Goal: Task Accomplishment & Management: Complete application form

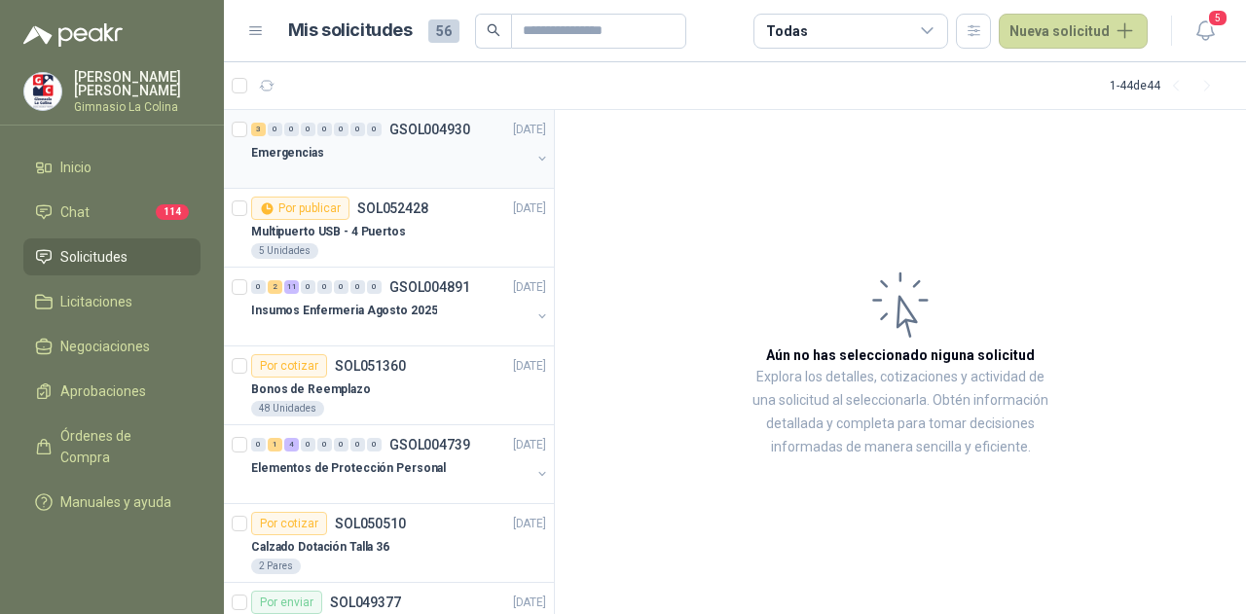
click at [373, 141] on div "Emergencias" at bounding box center [390, 152] width 279 height 23
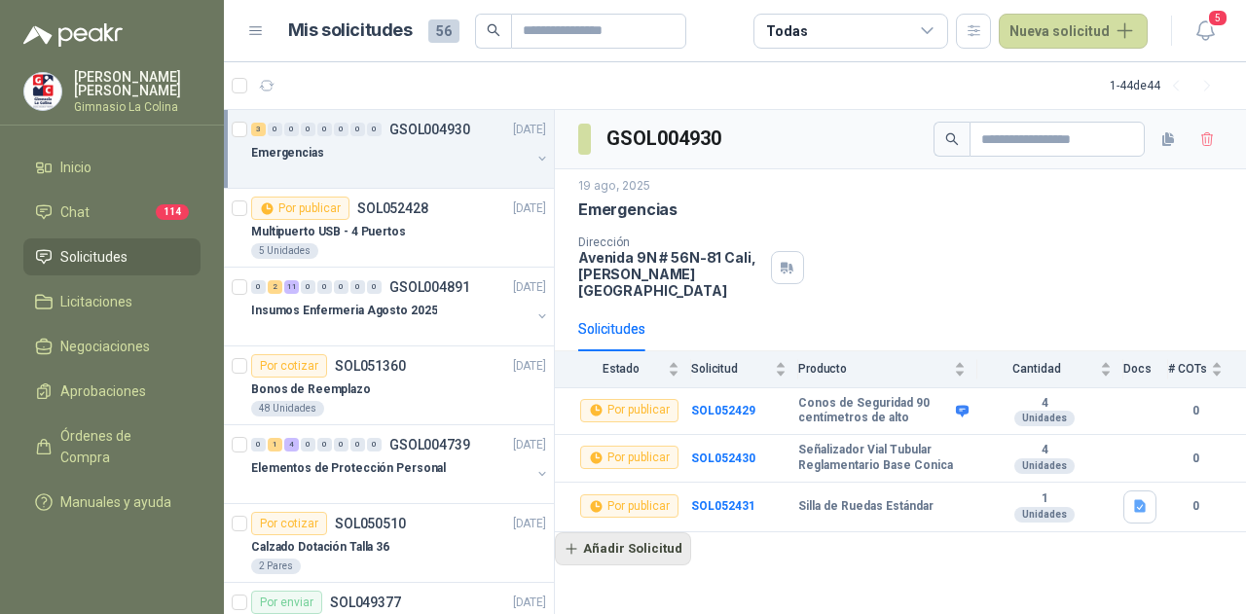
click at [650, 532] on button "Añadir Solicitud" at bounding box center [623, 548] width 136 height 33
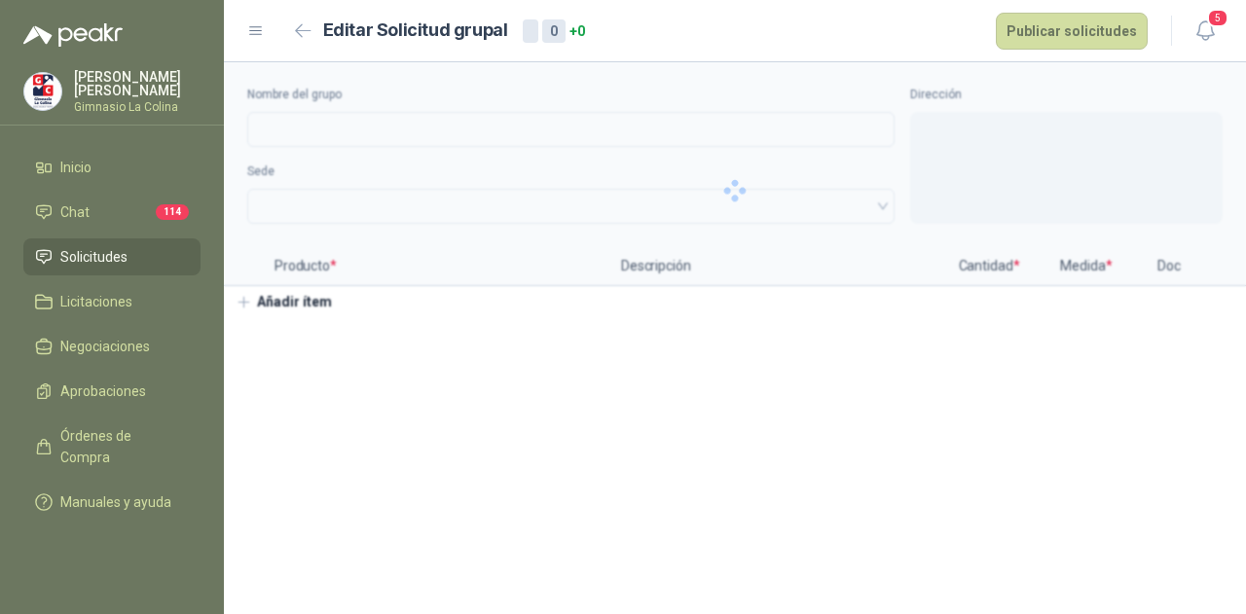
type input "**********"
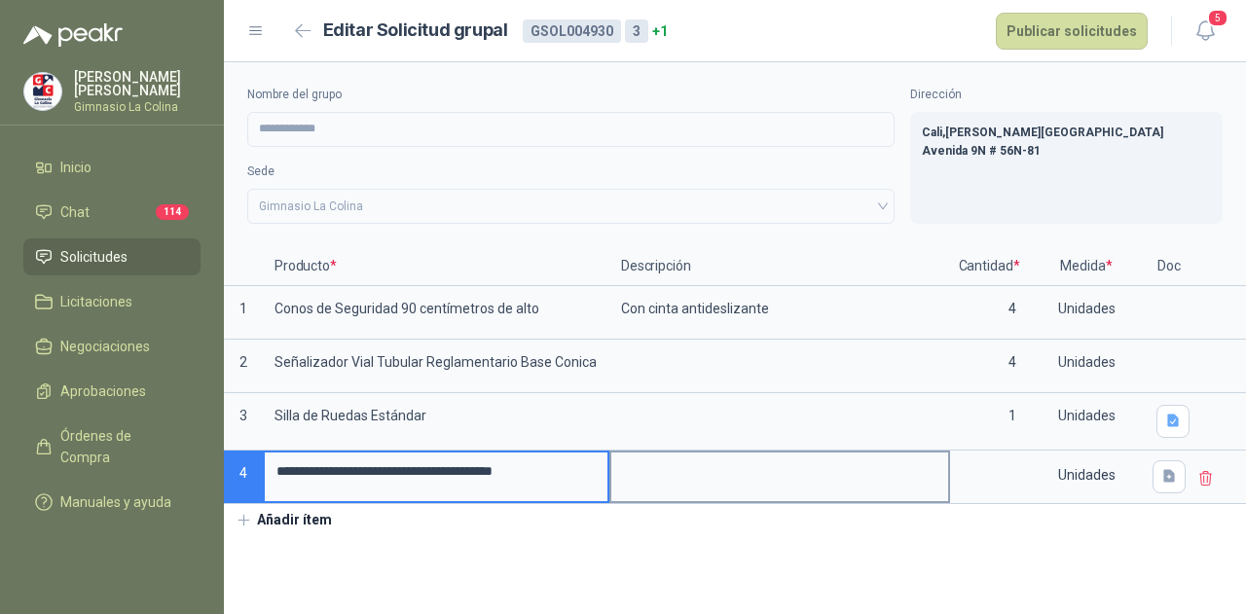
click at [665, 462] on textarea at bounding box center [779, 475] width 337 height 45
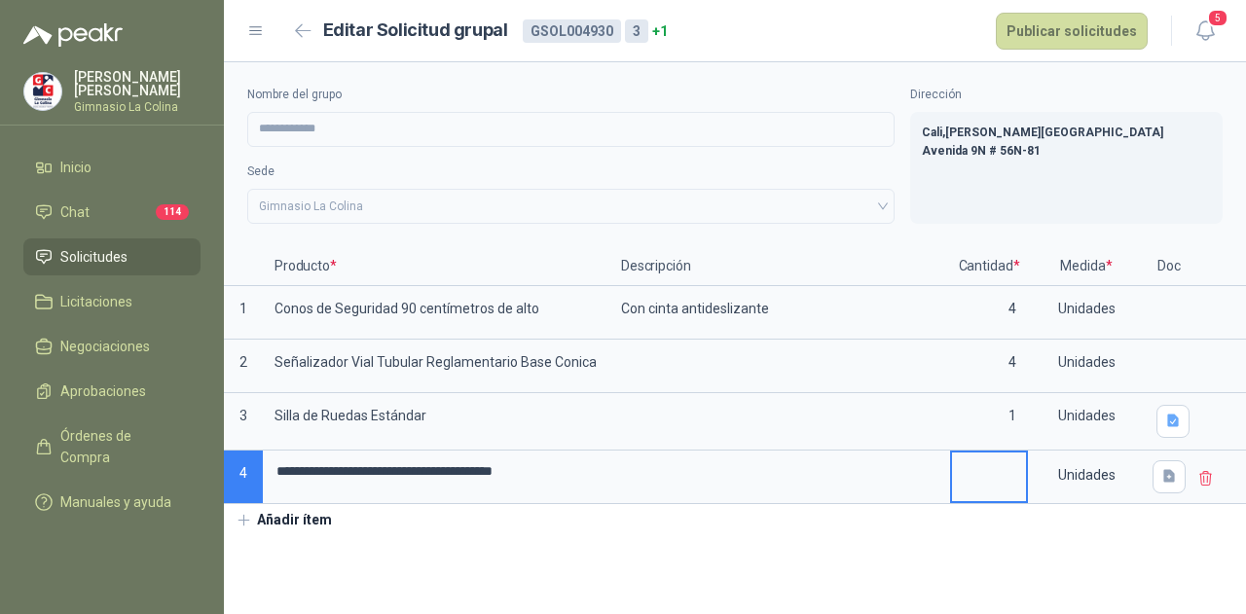
click at [984, 458] on input at bounding box center [989, 472] width 74 height 38
type input "*"
drag, startPoint x: 897, startPoint y: 563, endPoint x: 917, endPoint y: 61, distance: 502.5
click at [897, 562] on section "**********" at bounding box center [735, 338] width 1022 height 552
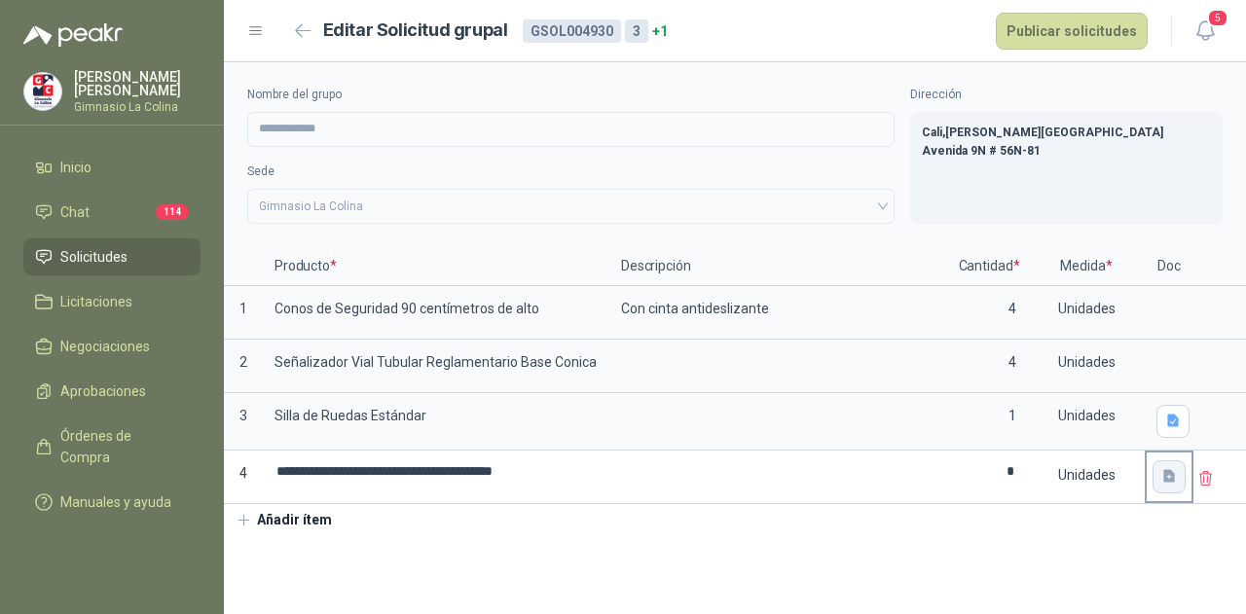
click at [1162, 483] on button "button" at bounding box center [1168, 476] width 33 height 33
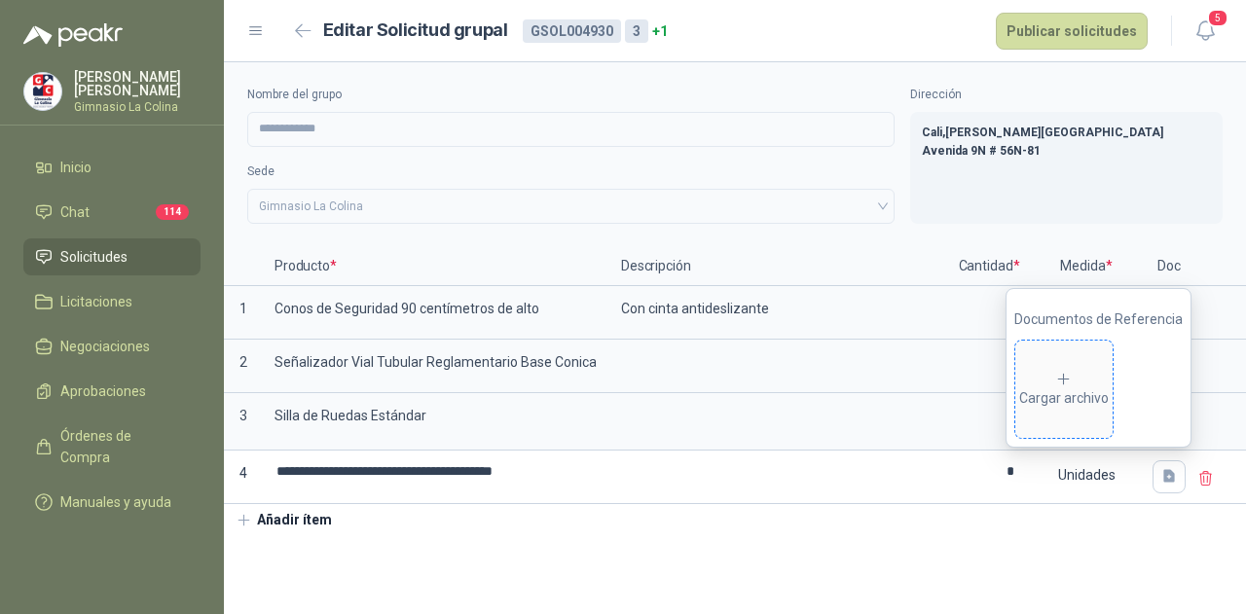
drag, startPoint x: 1055, startPoint y: 408, endPoint x: 1034, endPoint y: 407, distance: 21.4
click at [1034, 407] on div "Cargar archivo" at bounding box center [1064, 390] width 90 height 39
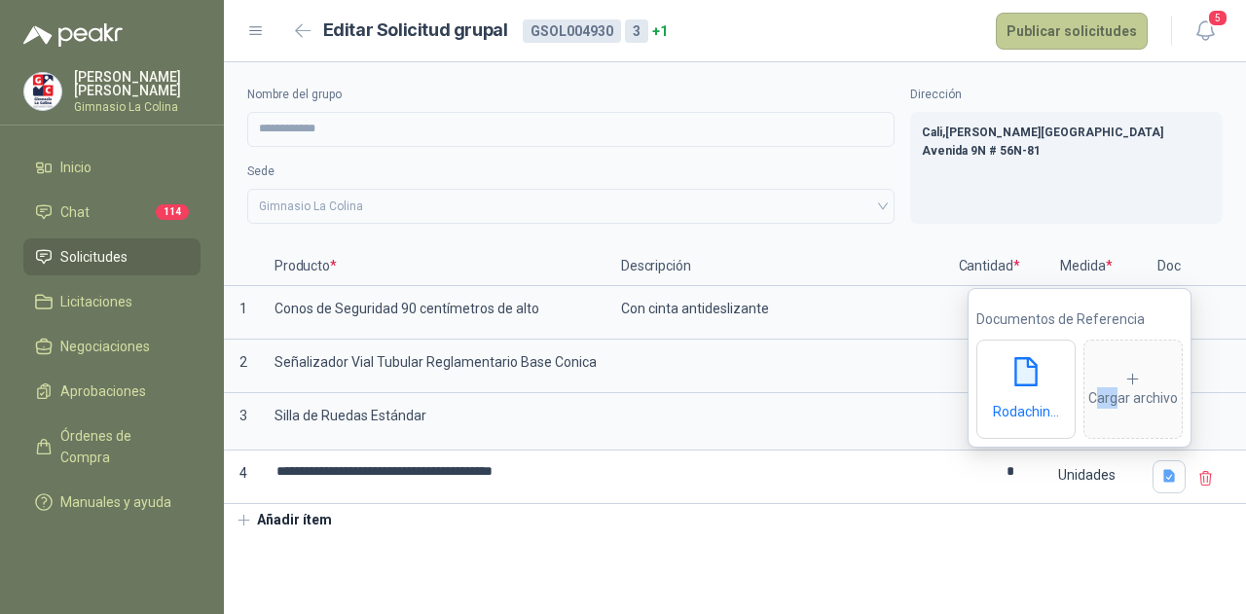
click at [1071, 24] on button "Publicar solicitudes" at bounding box center [1072, 31] width 152 height 37
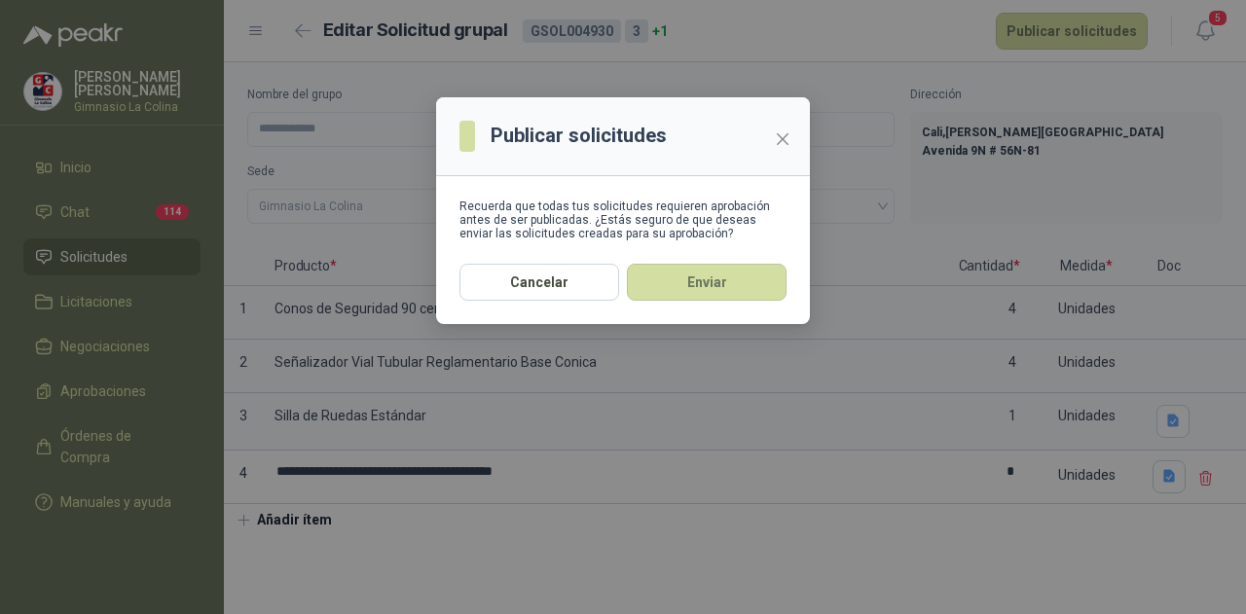
click at [679, 272] on button "Enviar" at bounding box center [707, 282] width 160 height 37
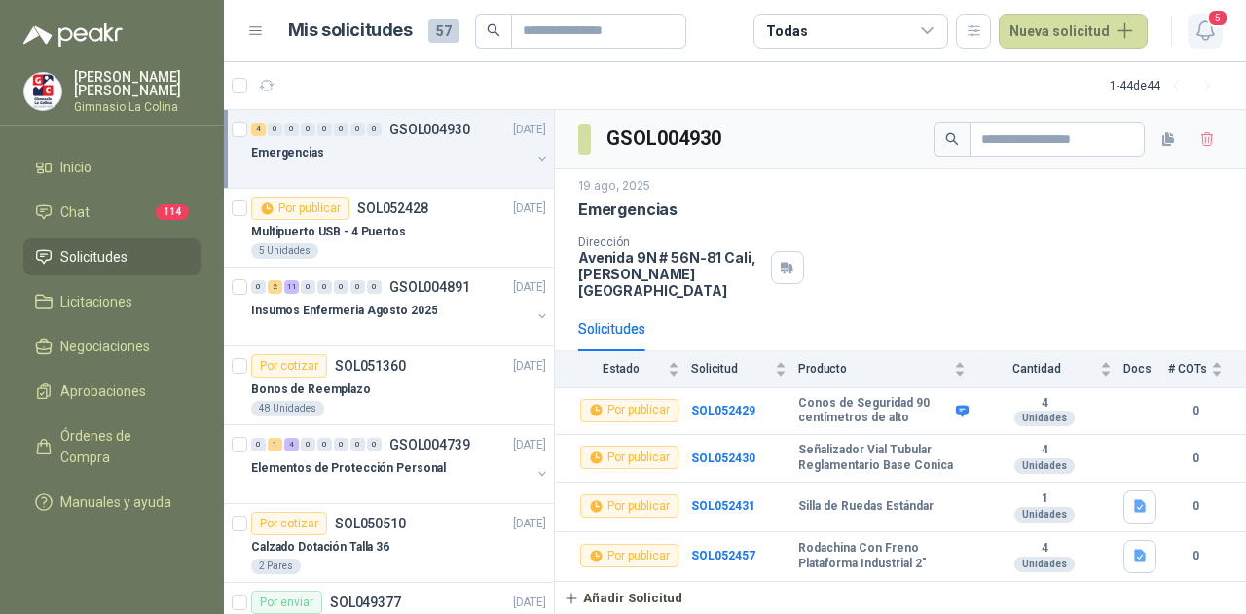
click at [1211, 30] on icon "button" at bounding box center [1204, 30] width 17 height 18
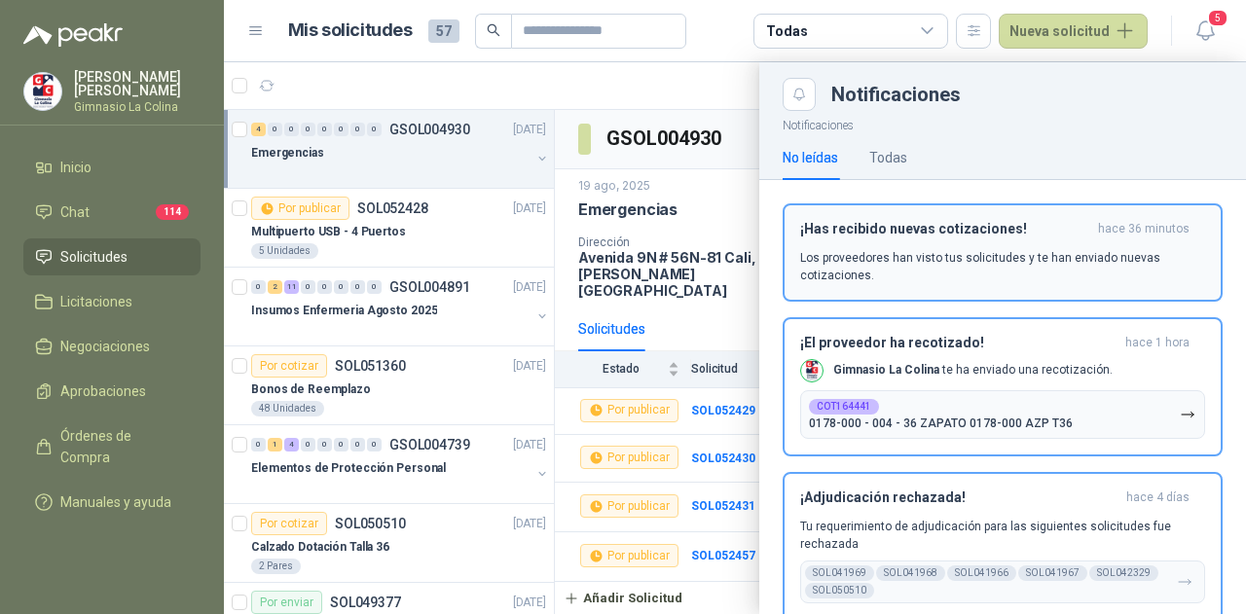
click at [915, 253] on p "Los proveedores han visto tus solicitudes y te han enviado nuevas cotizaciones." at bounding box center [1002, 266] width 405 height 35
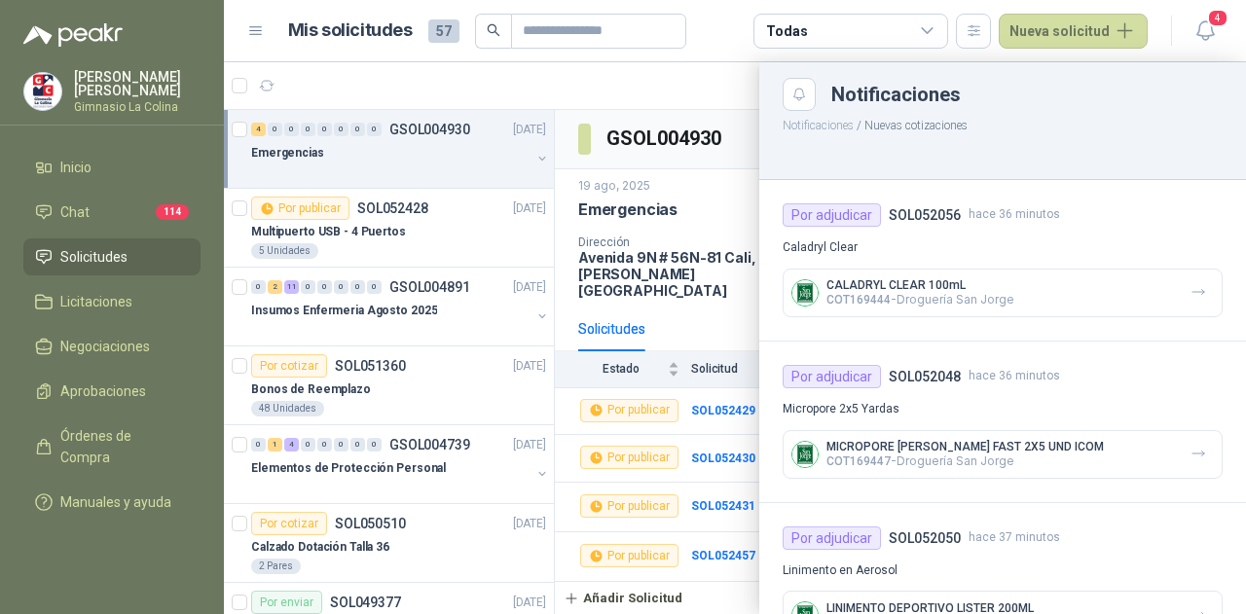
click at [952, 287] on p "CALADRYL CLEAR 100mL" at bounding box center [920, 285] width 188 height 14
click at [808, 286] on img at bounding box center [804, 292] width 25 height 25
click at [1194, 286] on button "button" at bounding box center [1197, 292] width 31 height 31
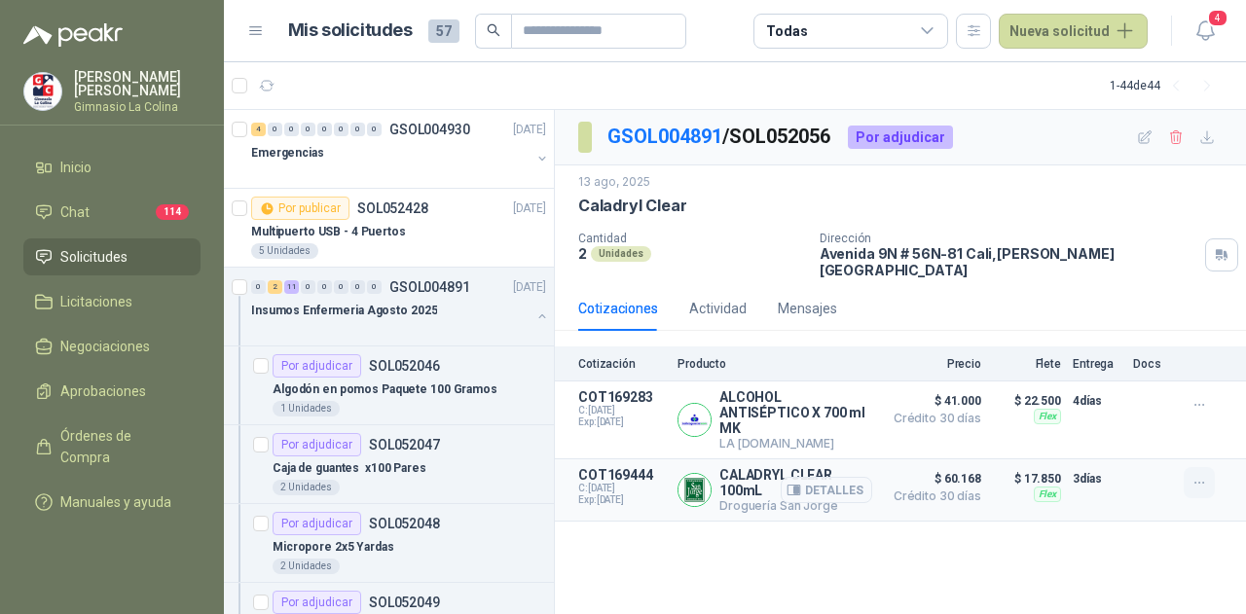
click at [1205, 475] on icon "button" at bounding box center [1199, 483] width 17 height 17
click at [813, 477] on button "Detalles" at bounding box center [825, 490] width 91 height 26
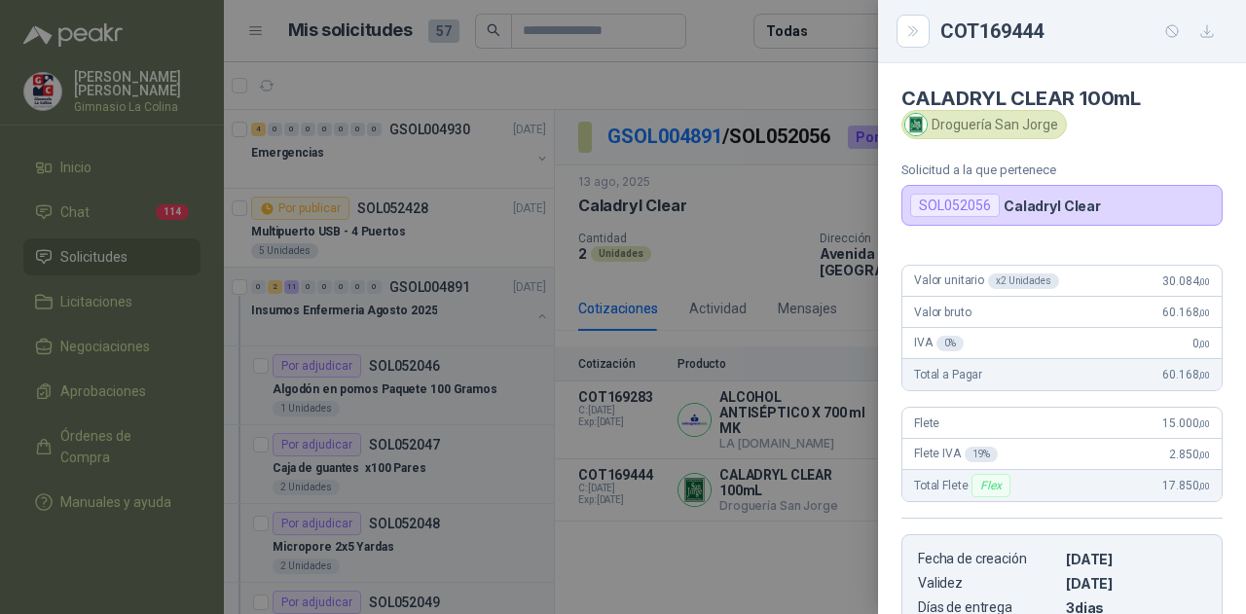
drag, startPoint x: 788, startPoint y: 217, endPoint x: 792, endPoint y: 270, distance: 52.7
click at [788, 217] on div at bounding box center [623, 307] width 1246 height 614
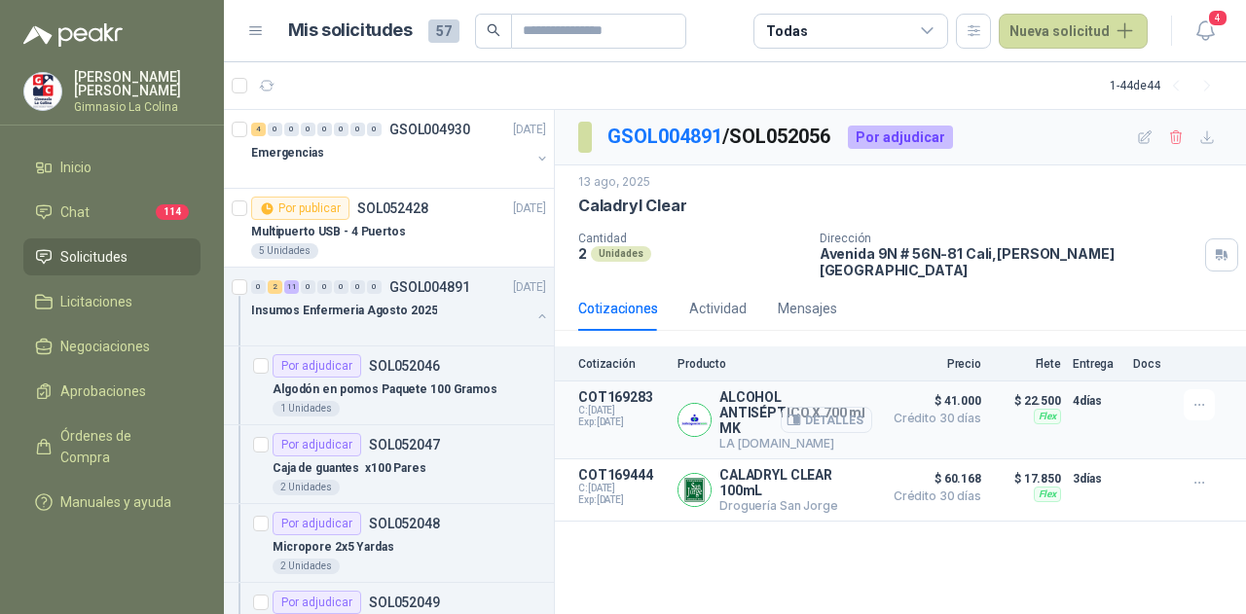
click at [825, 407] on button "Detalles" at bounding box center [825, 420] width 91 height 26
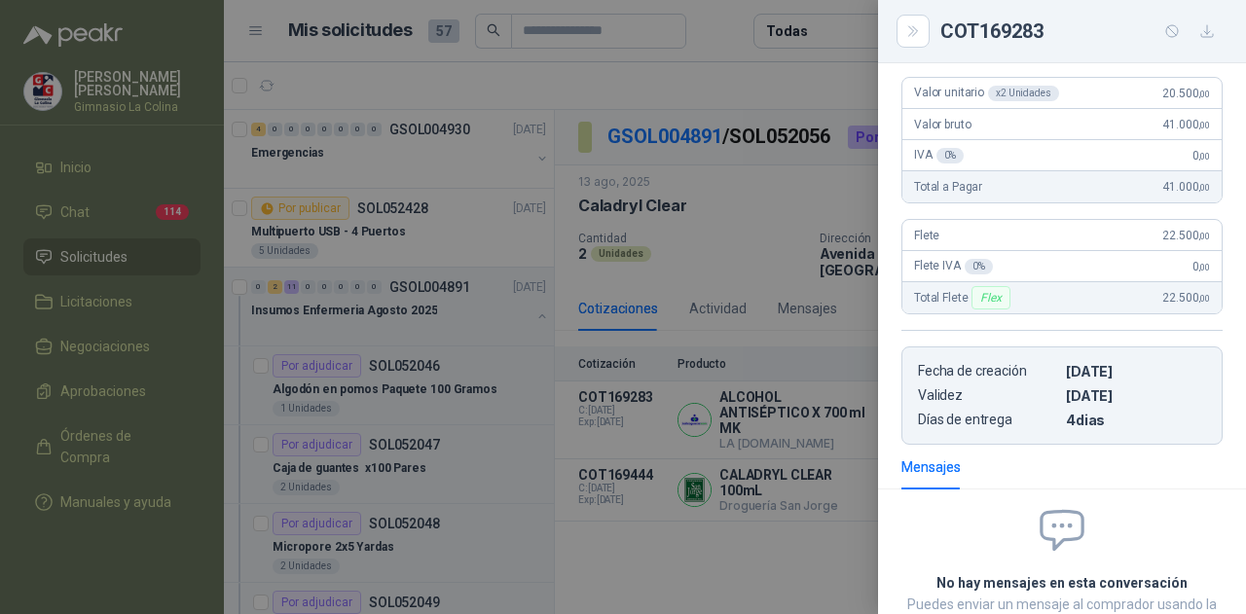
scroll to position [0, 0]
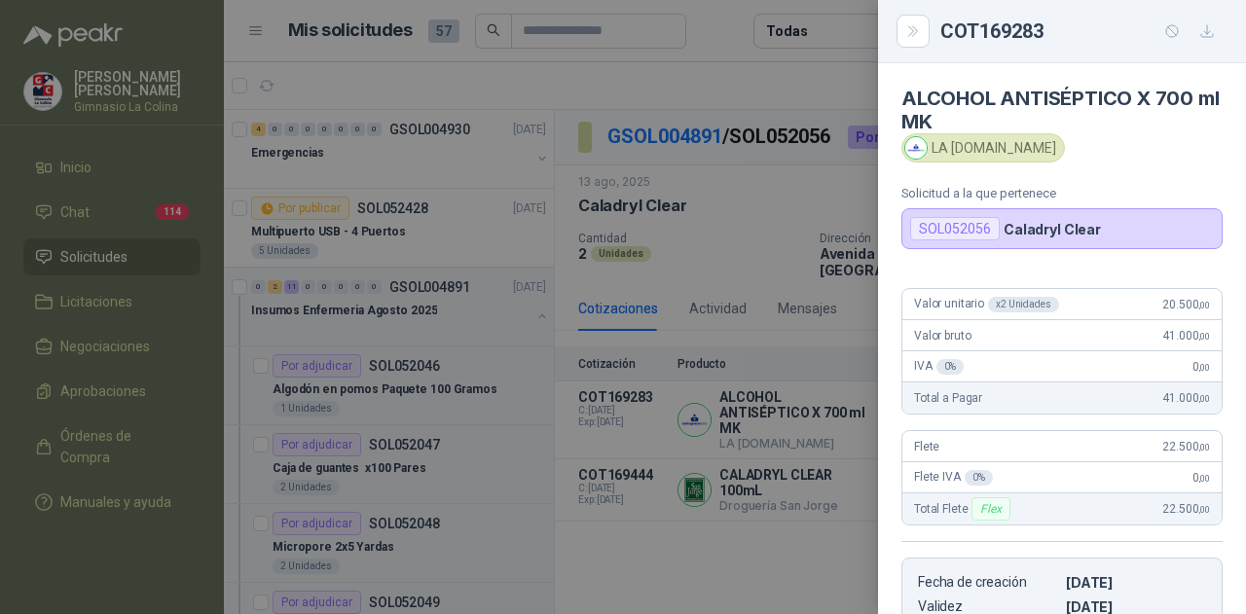
drag, startPoint x: 987, startPoint y: 244, endPoint x: 799, endPoint y: 257, distance: 188.2
click at [981, 244] on div "SOL052056 Caladryl Clear" at bounding box center [1061, 228] width 321 height 41
click at [799, 257] on div at bounding box center [623, 307] width 1246 height 614
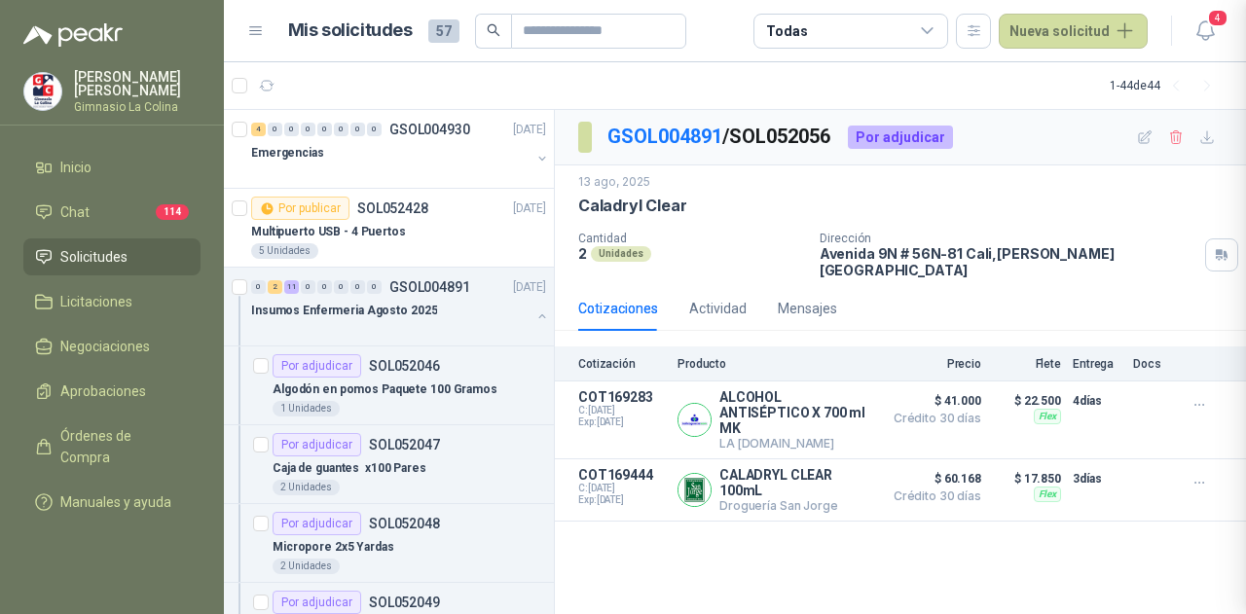
scroll to position [360, 0]
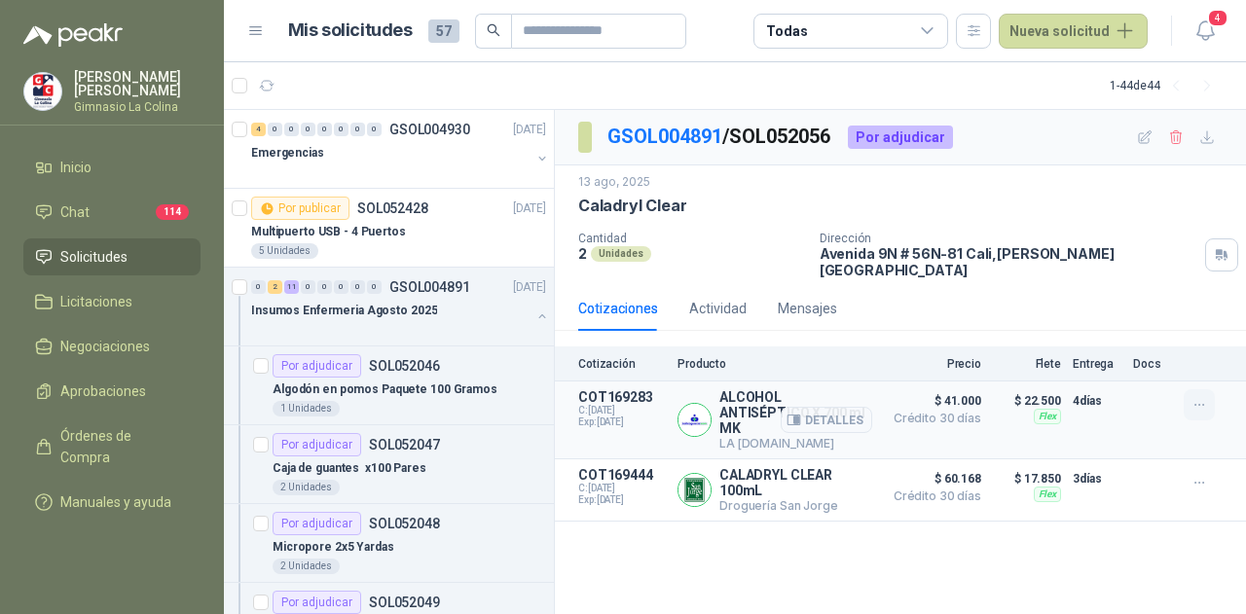
click at [1196, 397] on icon "button" at bounding box center [1199, 405] width 17 height 17
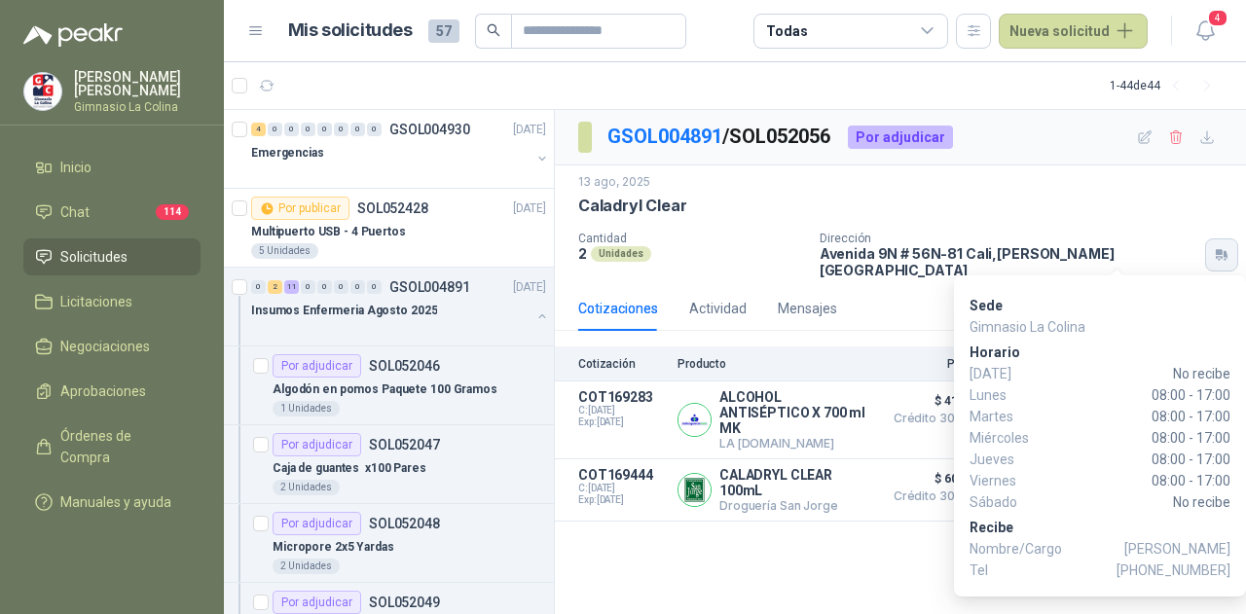
click at [1214, 247] on icon "button" at bounding box center [1222, 255] width 17 height 16
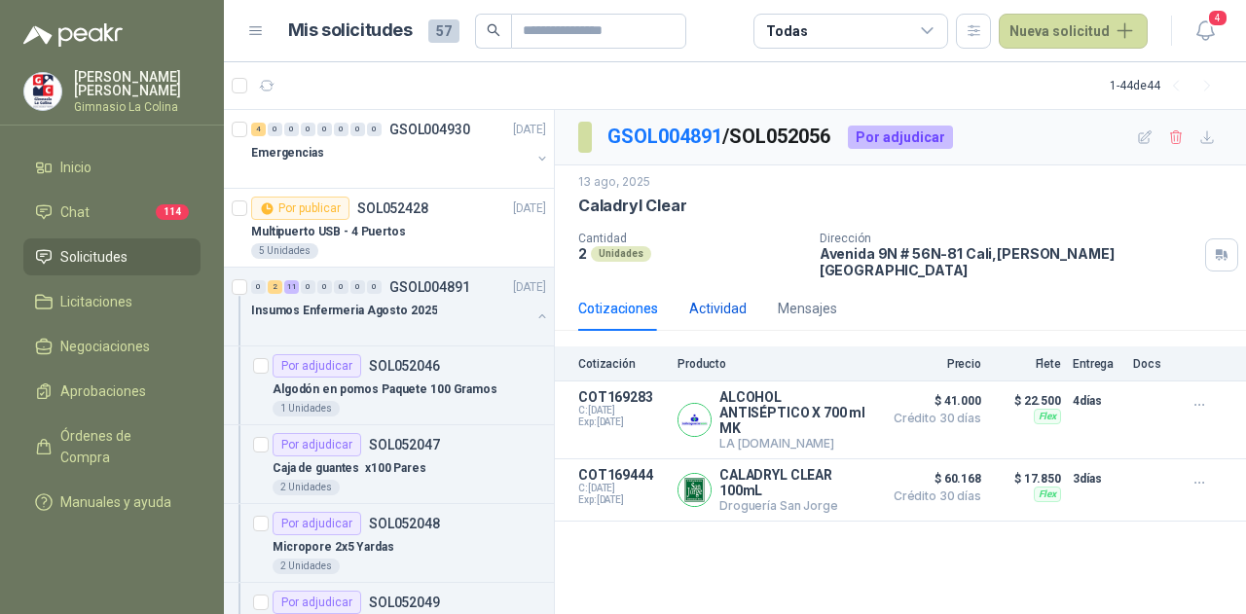
click at [739, 299] on div "Actividad" at bounding box center [717, 308] width 57 height 21
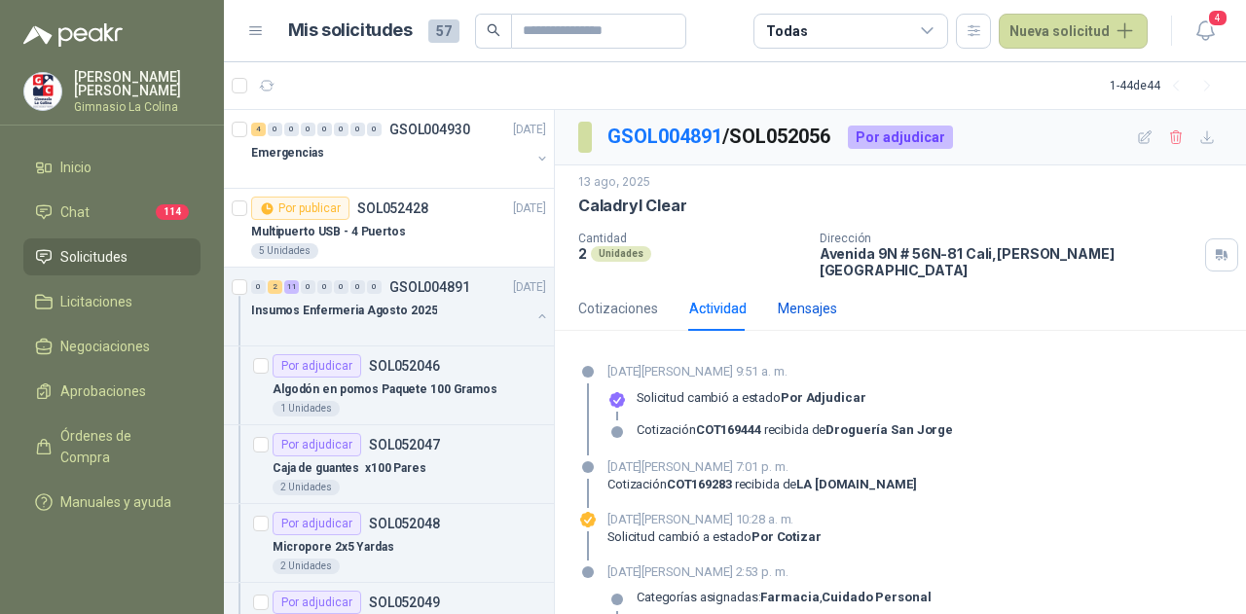
click at [813, 298] on div "Mensajes" at bounding box center [807, 308] width 59 height 21
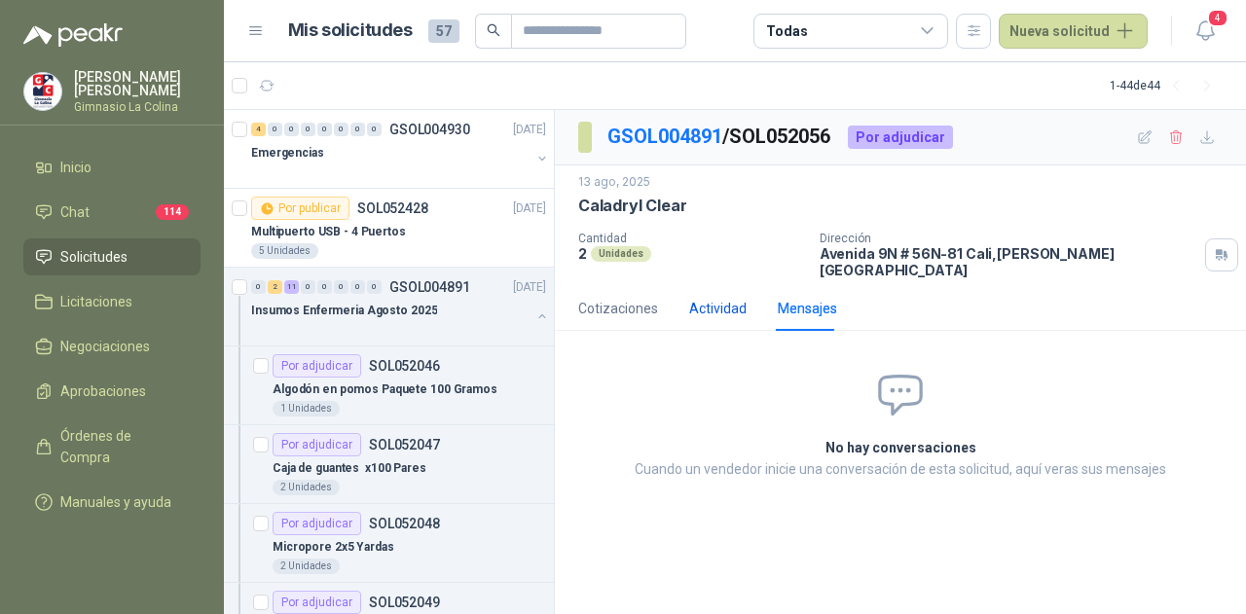
click at [743, 298] on div "Actividad" at bounding box center [717, 308] width 57 height 21
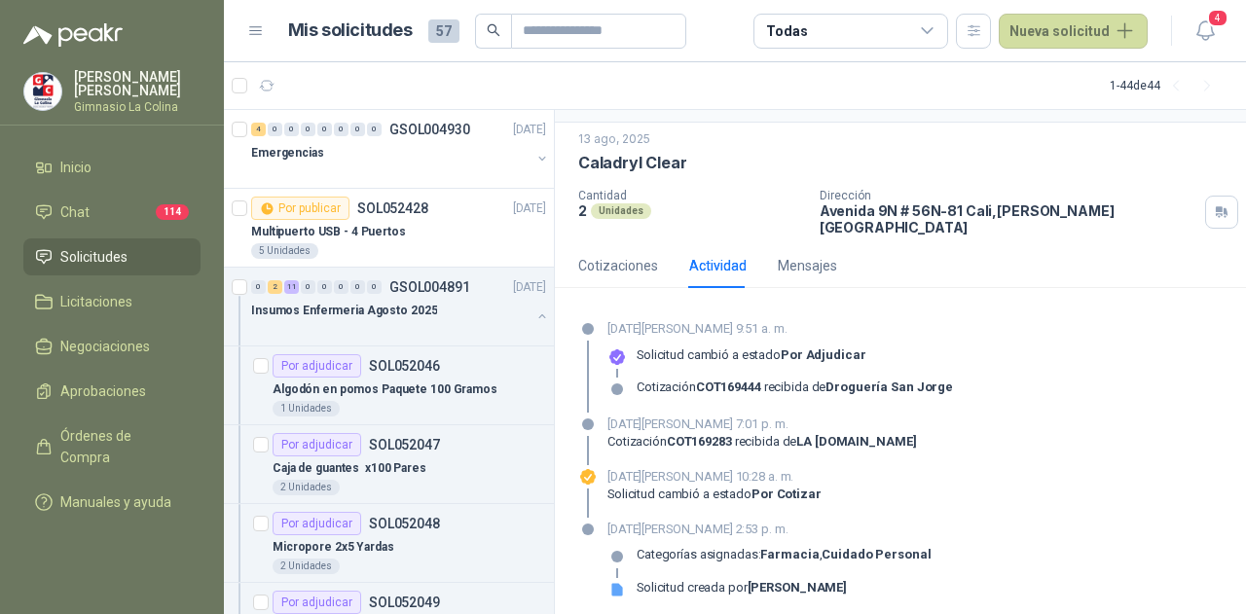
scroll to position [0, 0]
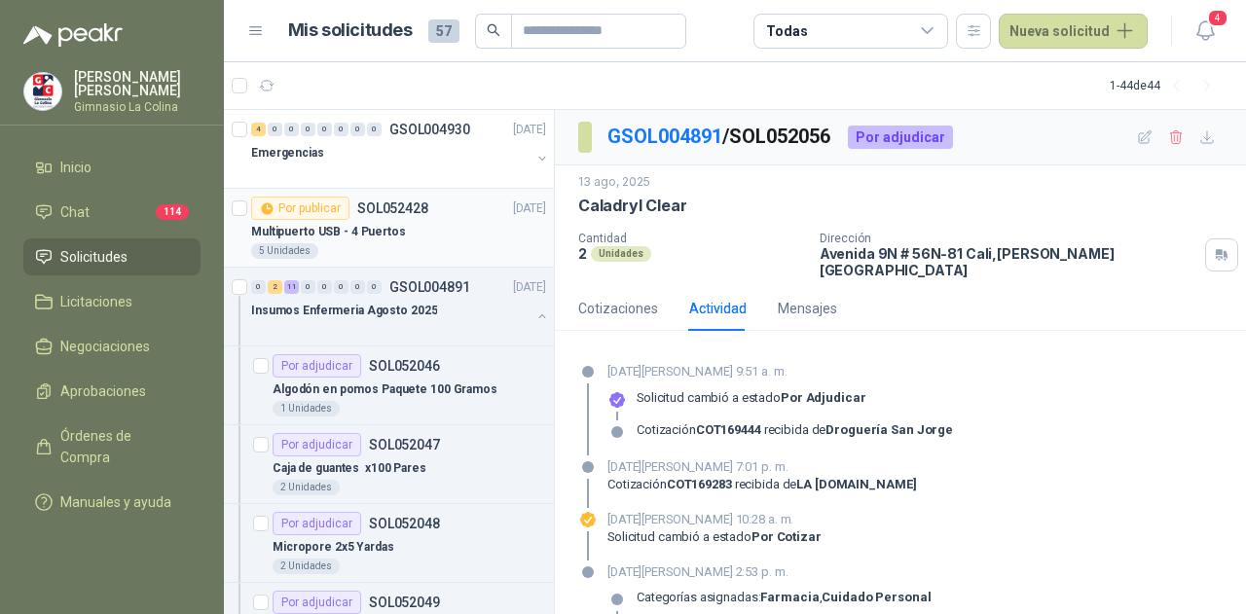
click at [328, 228] on p "Multipuerto USB - 4 Puertos" at bounding box center [328, 232] width 155 height 18
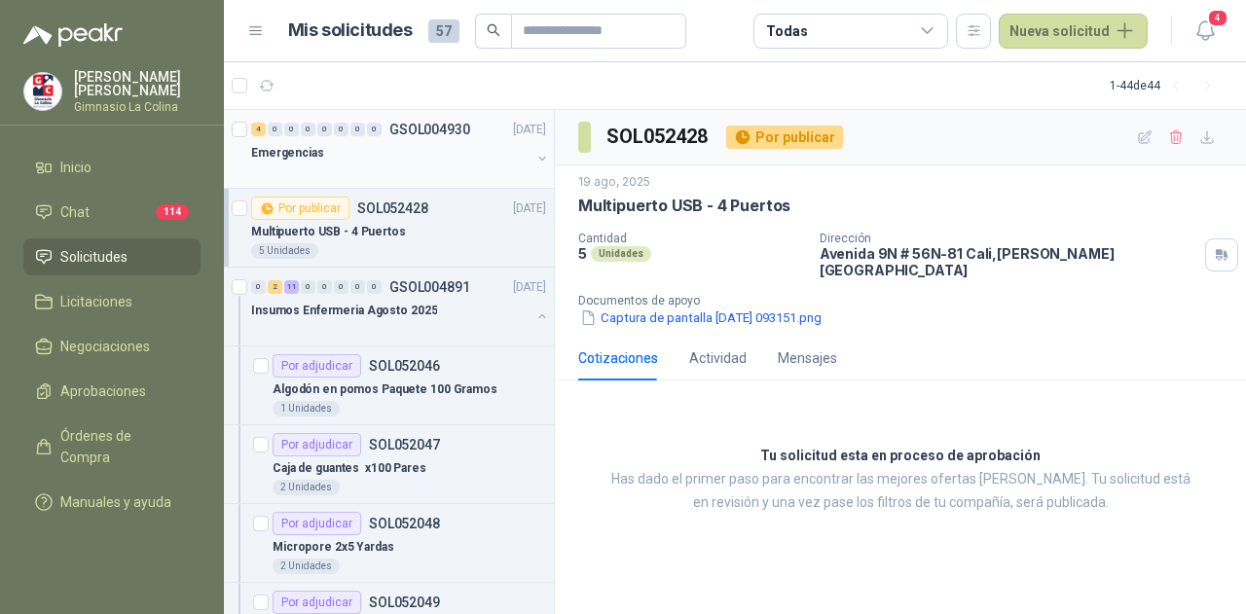
click at [308, 164] on div at bounding box center [390, 172] width 279 height 16
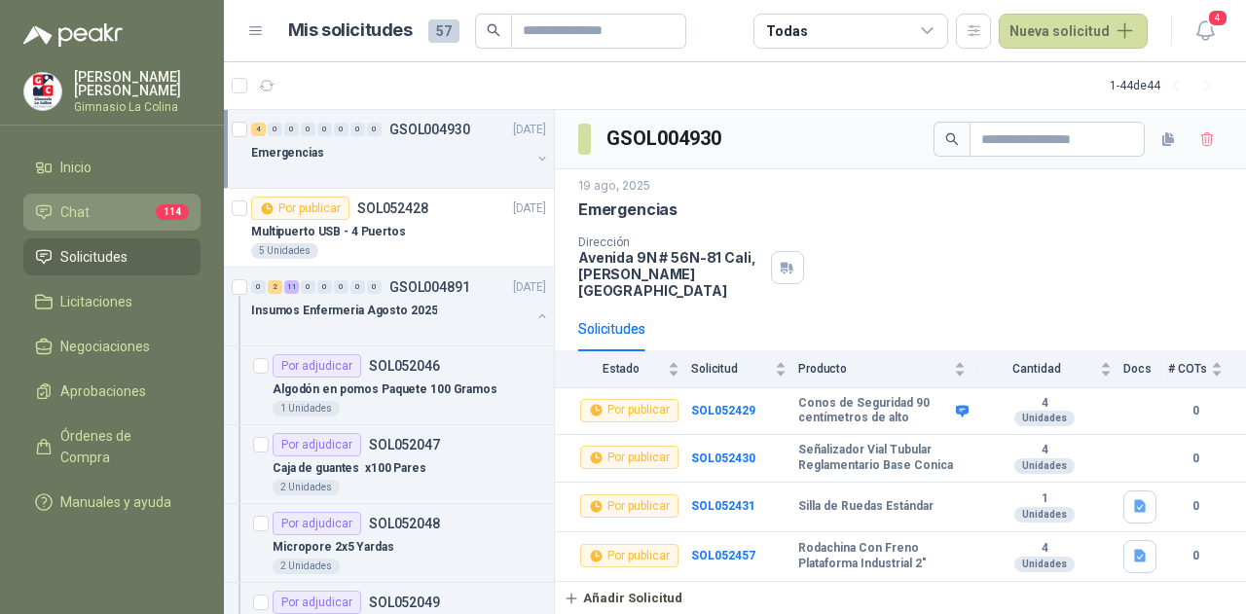
click at [120, 196] on link "Chat 114" at bounding box center [111, 212] width 177 height 37
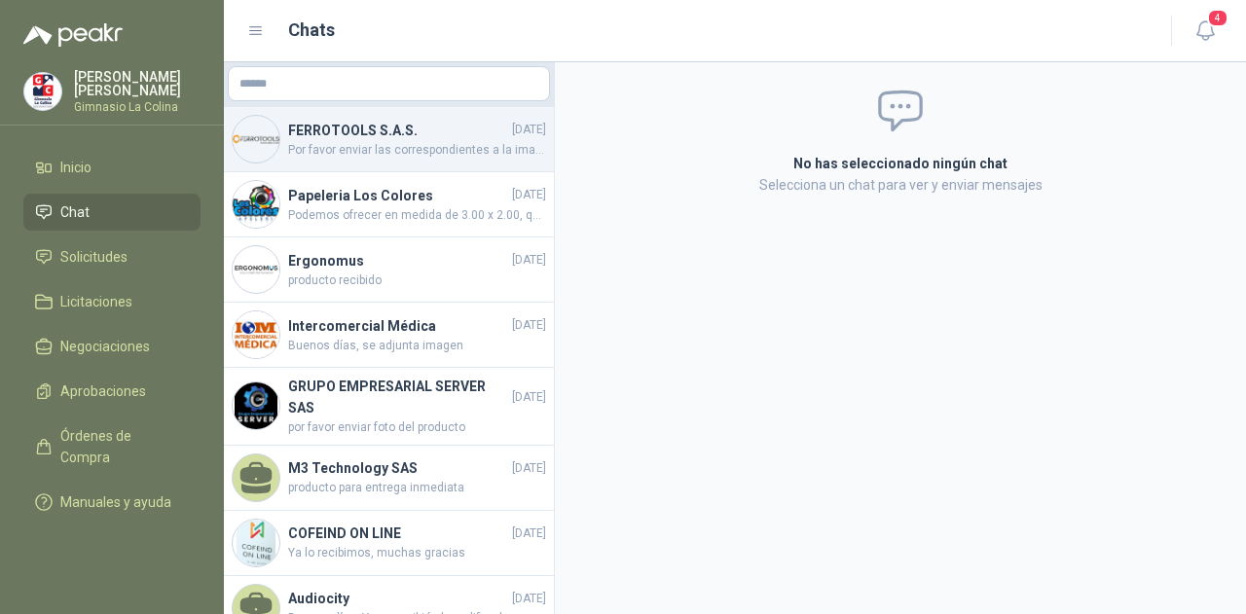
click at [374, 143] on span "Por favor enviar las correspondientes a la imagen WhatsApp Image 2025-05-16 at …" at bounding box center [417, 150] width 258 height 18
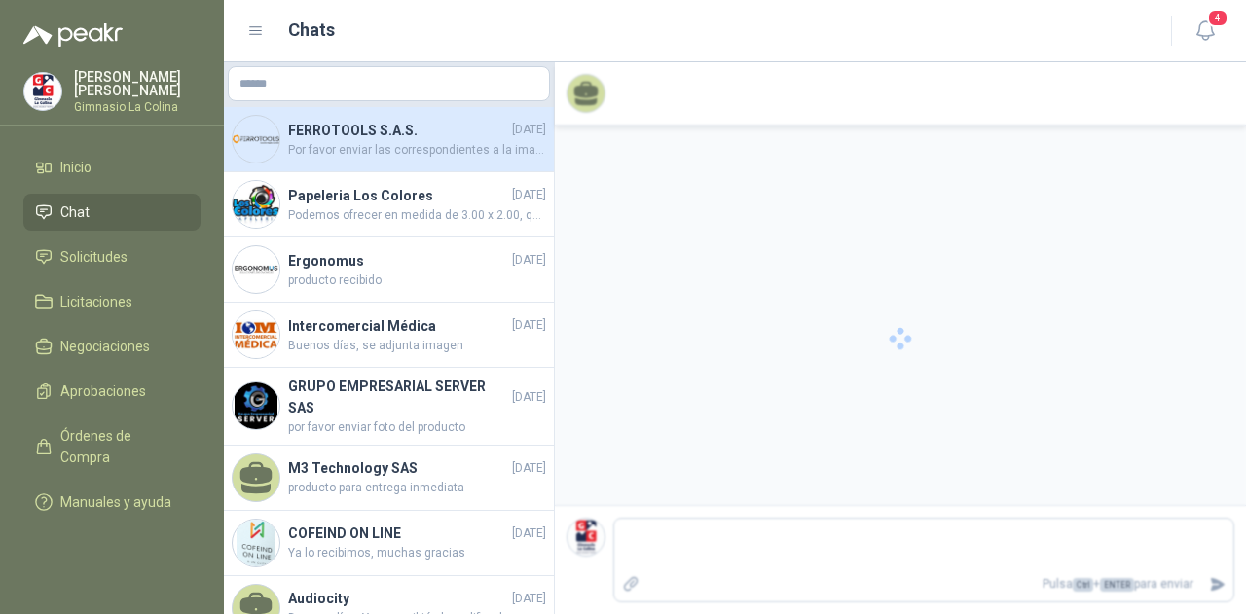
scroll to position [590, 0]
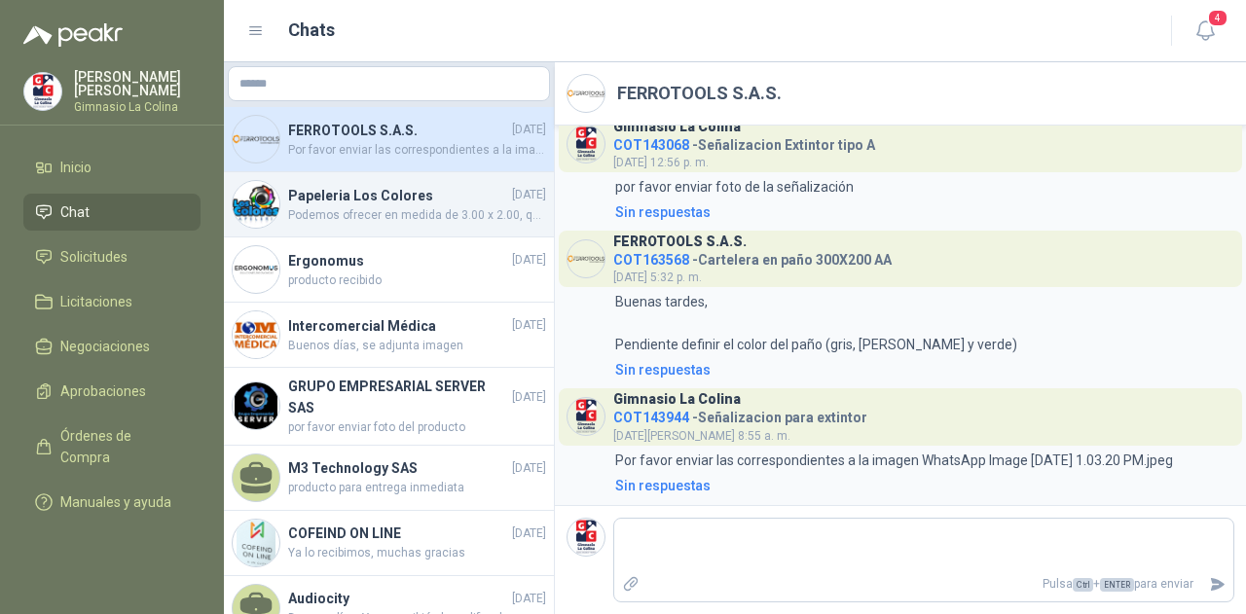
click at [315, 177] on div "Papeleria Los Colores 02/08/2025 Podemos ofrecer en medida de 3.00 x 2.00, qued…" at bounding box center [389, 204] width 330 height 65
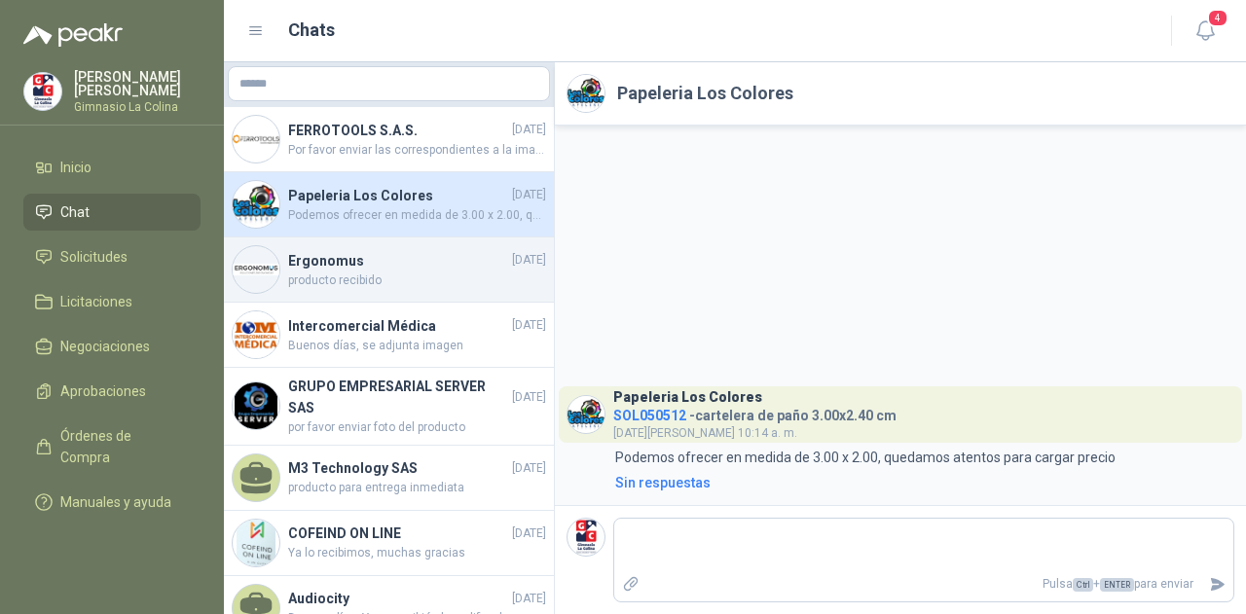
click at [322, 291] on div "Ergonomus 31/07/2025 producto recibido" at bounding box center [389, 269] width 330 height 65
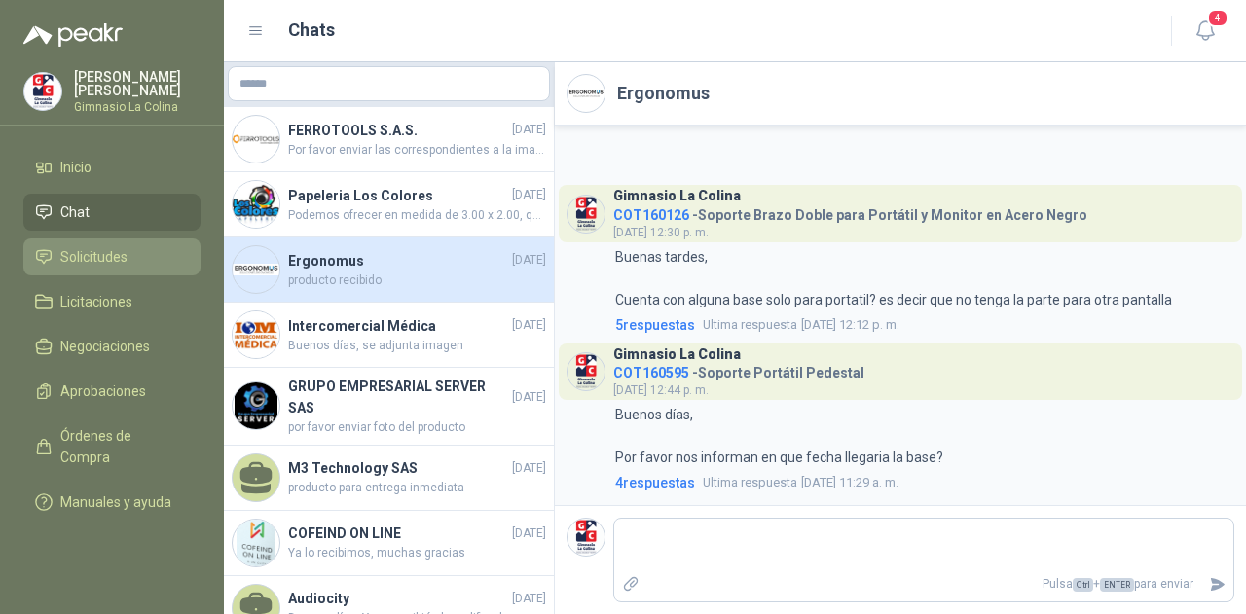
click at [125, 248] on span "Solicitudes" at bounding box center [93, 256] width 67 height 21
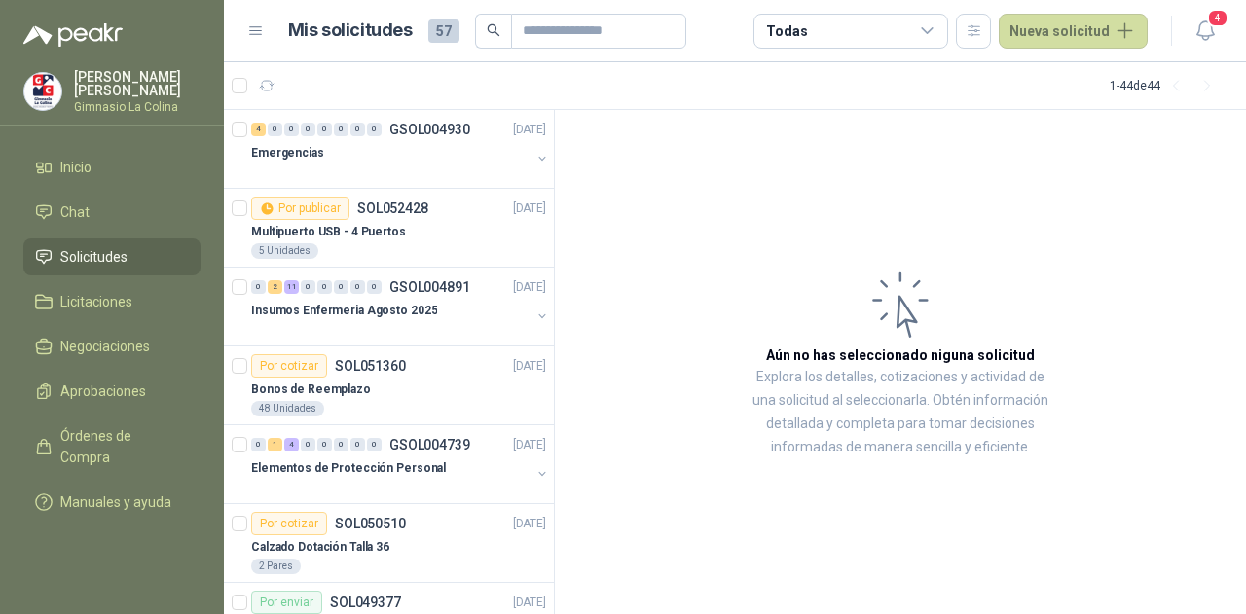
drag, startPoint x: 1203, startPoint y: 30, endPoint x: 1158, endPoint y: 37, distance: 45.3
click at [1197, 34] on icon "button" at bounding box center [1205, 30] width 24 height 24
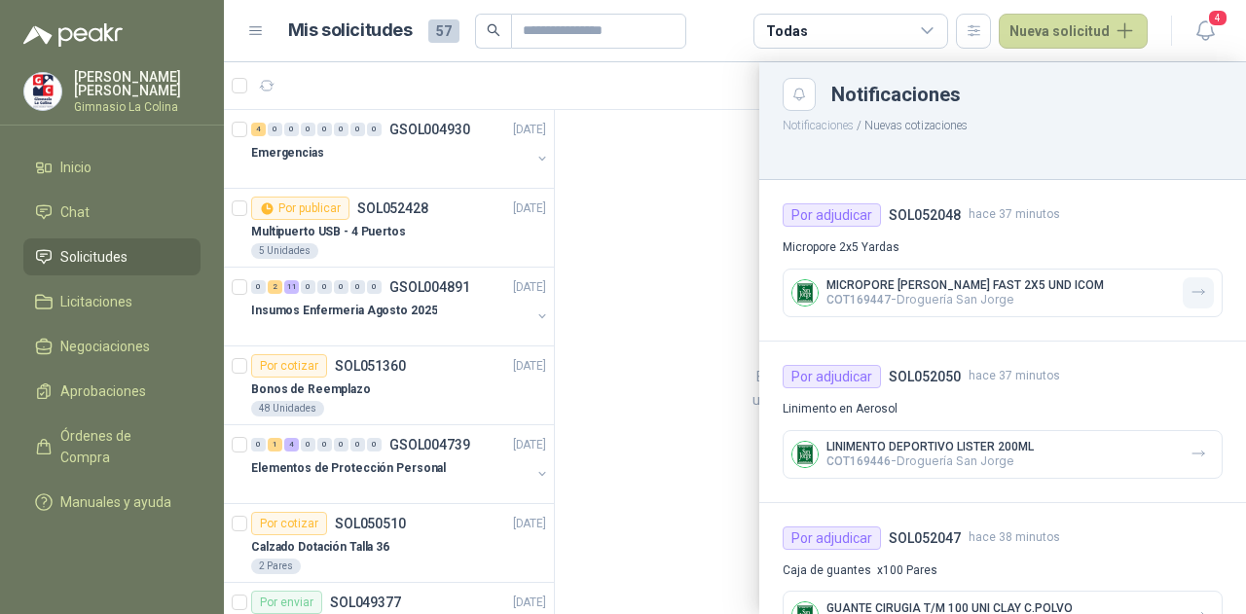
click at [1190, 291] on icon "button" at bounding box center [1198, 292] width 17 height 17
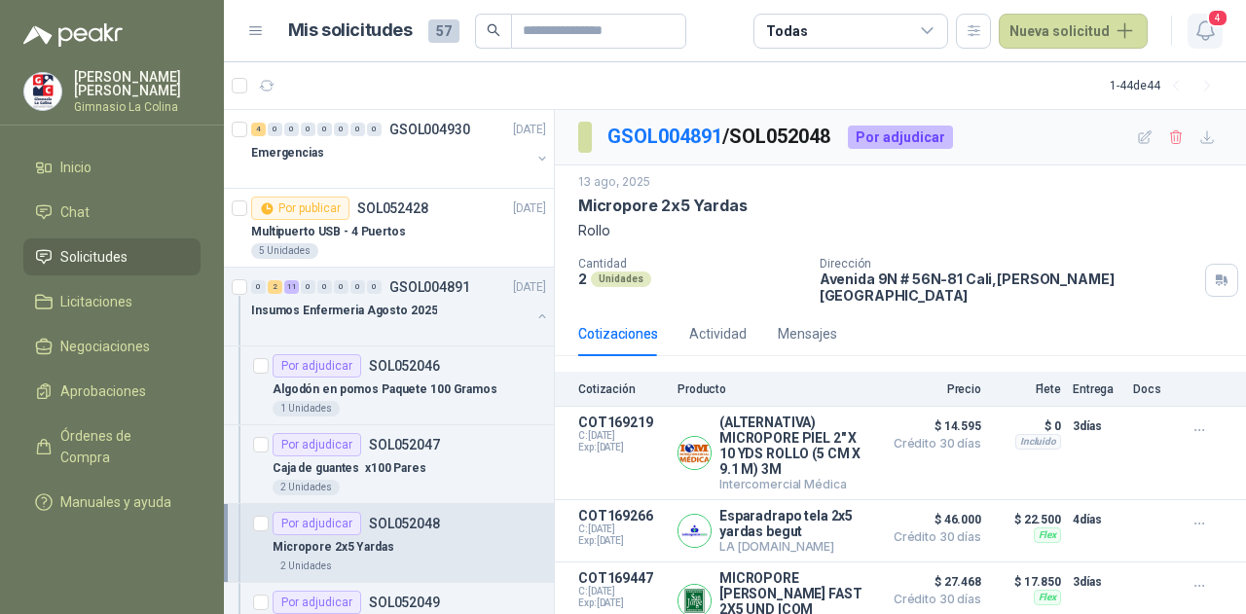
click at [1209, 17] on span "4" at bounding box center [1217, 18] width 21 height 18
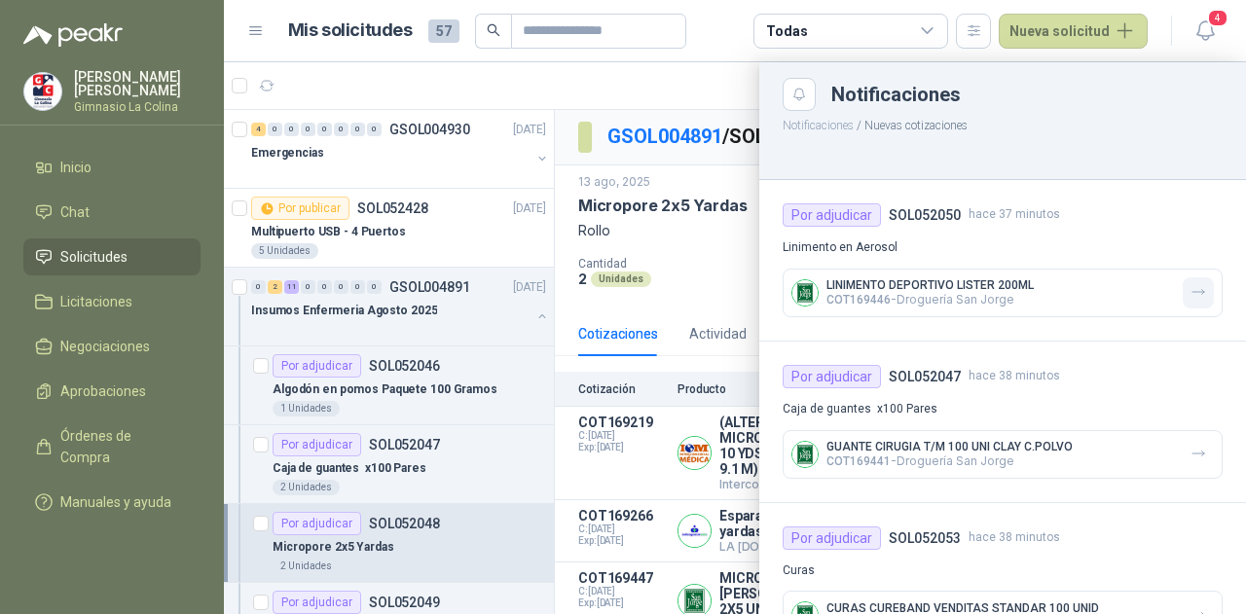
click at [1192, 290] on icon "button" at bounding box center [1198, 292] width 12 height 5
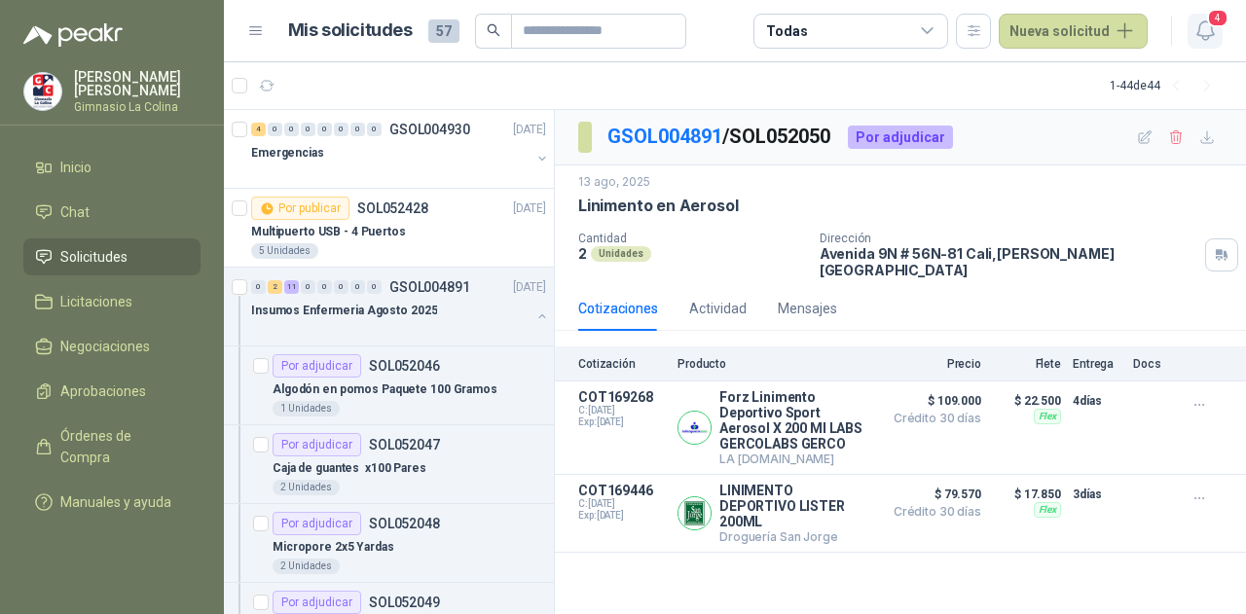
click at [1201, 41] on icon "button" at bounding box center [1205, 30] width 24 height 24
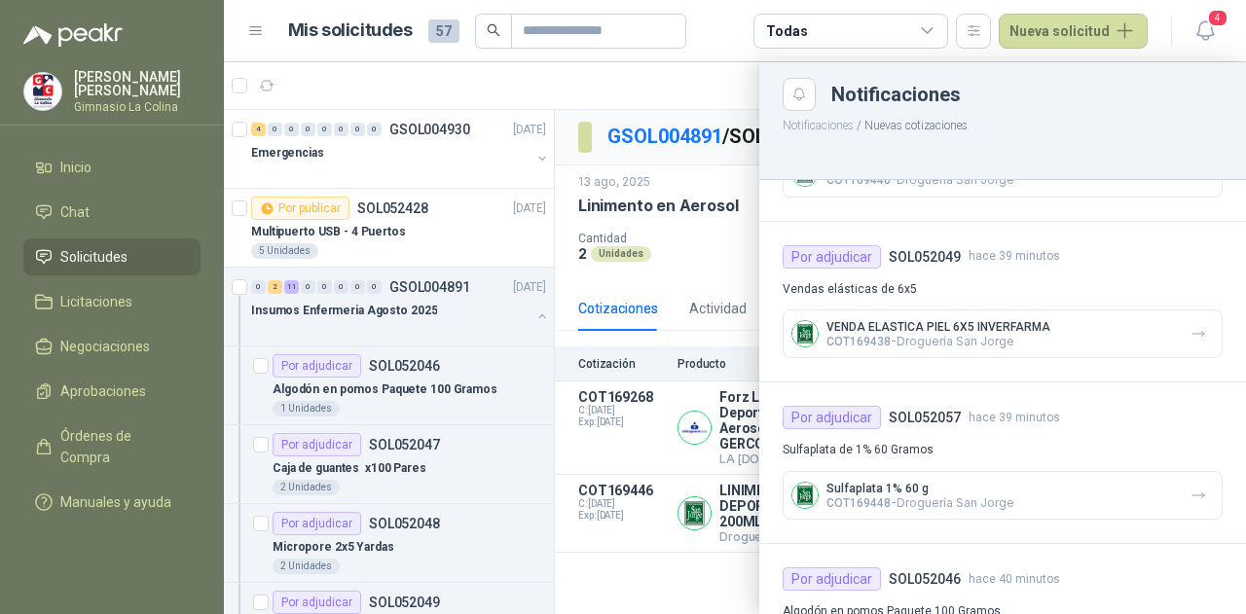
scroll to position [292, 0]
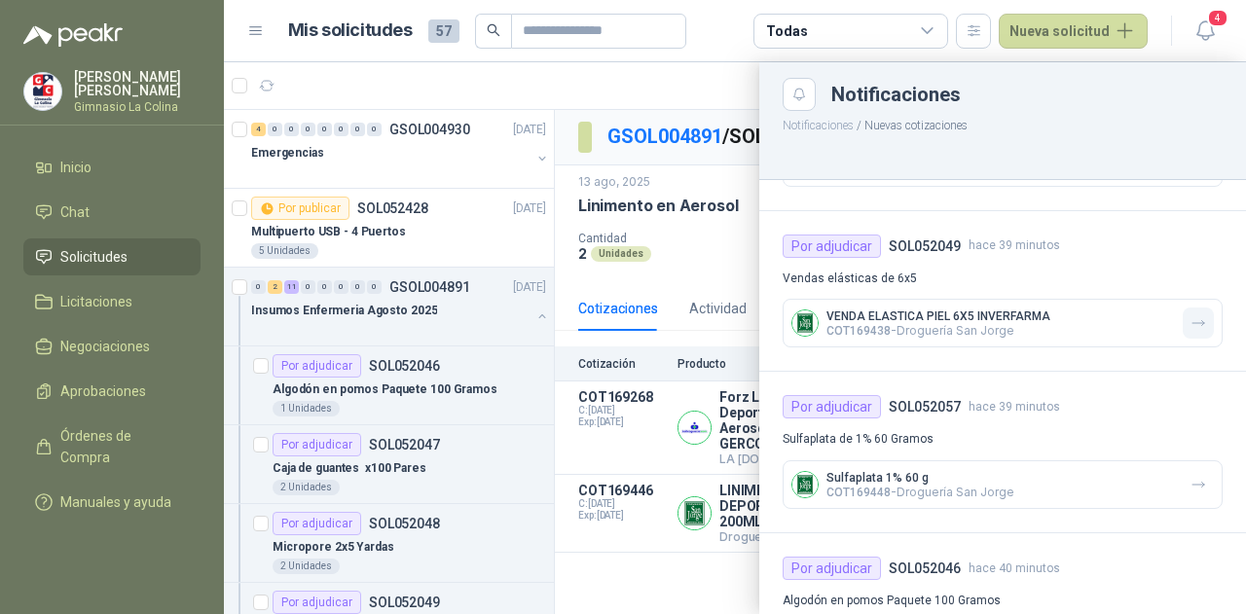
click at [1190, 324] on icon "button" at bounding box center [1198, 323] width 17 height 17
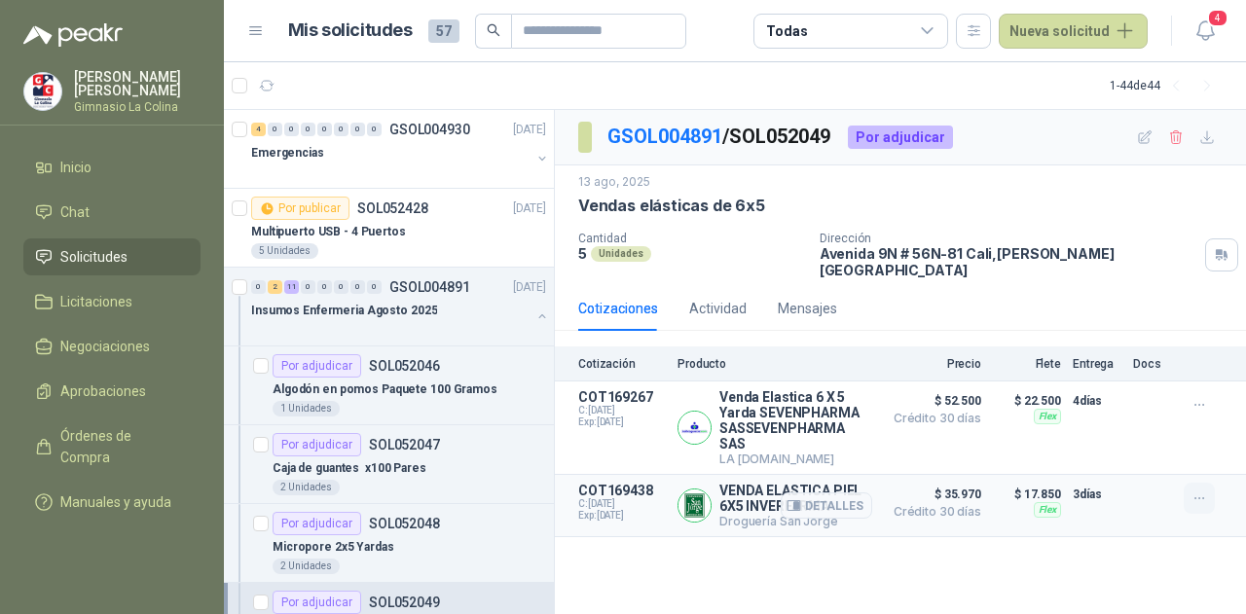
click at [1202, 490] on icon "button" at bounding box center [1199, 498] width 17 height 17
click at [1208, 33] on icon "button" at bounding box center [1205, 30] width 24 height 24
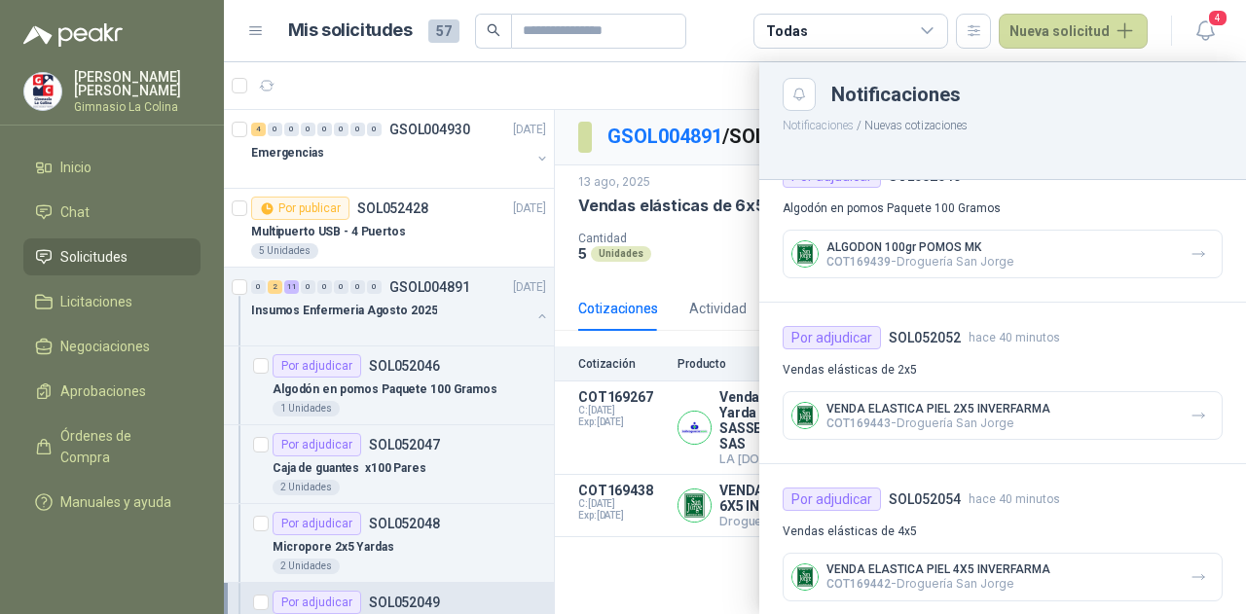
scroll to position [527, 0]
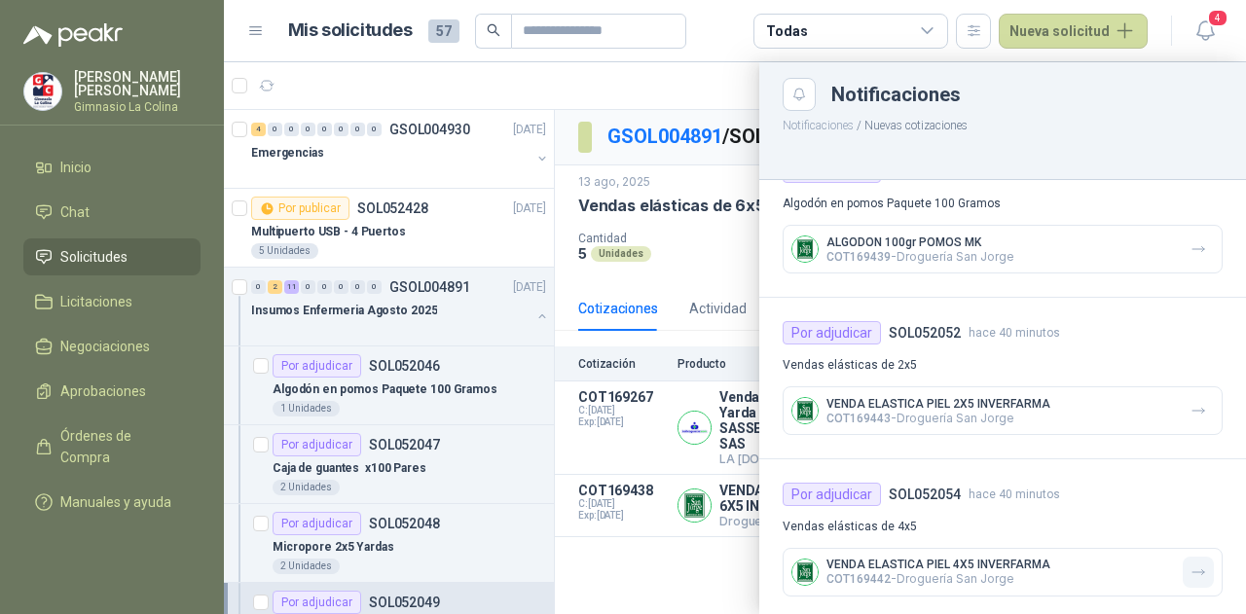
click at [1195, 560] on button "button" at bounding box center [1197, 572] width 31 height 31
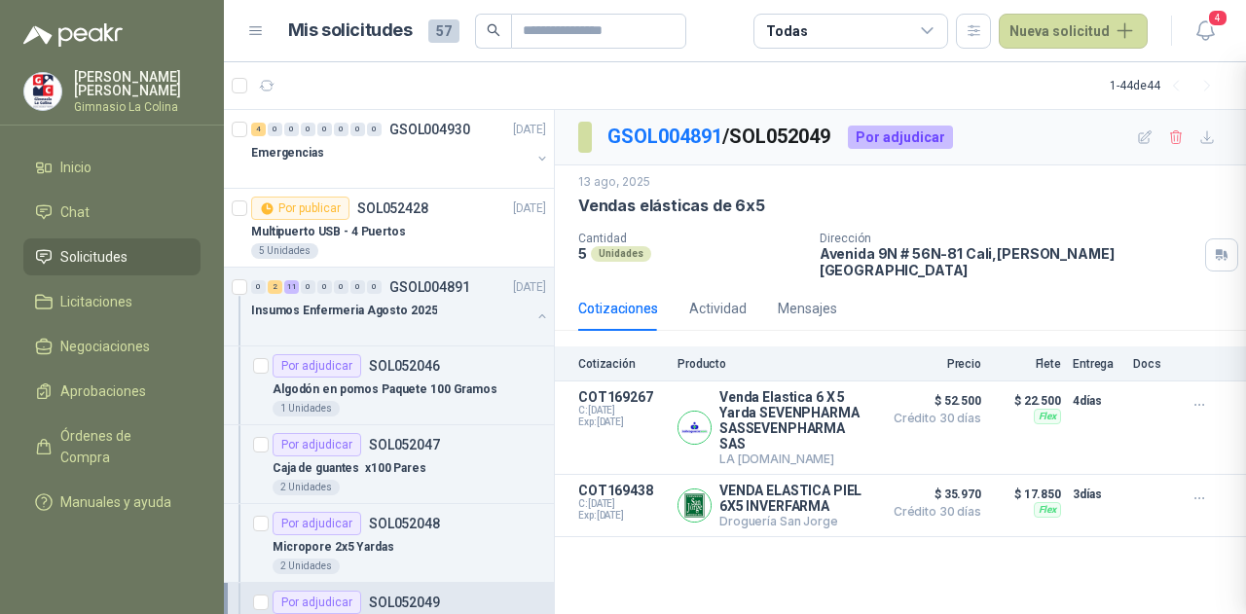
scroll to position [367, 0]
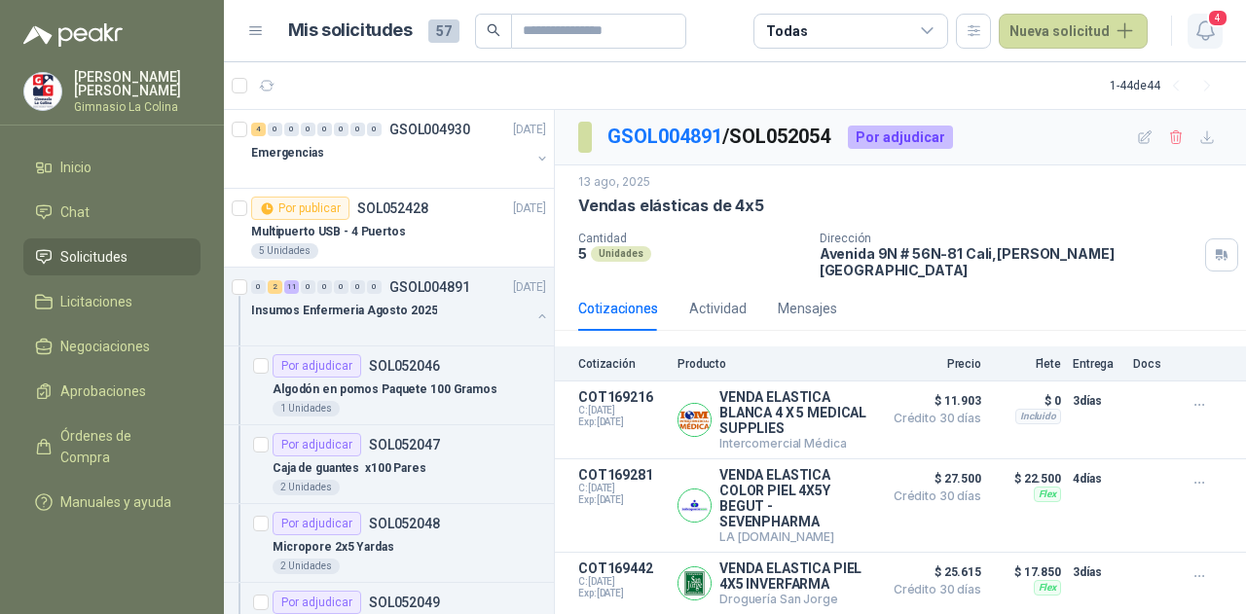
click at [1207, 20] on span "4" at bounding box center [1217, 18] width 21 height 18
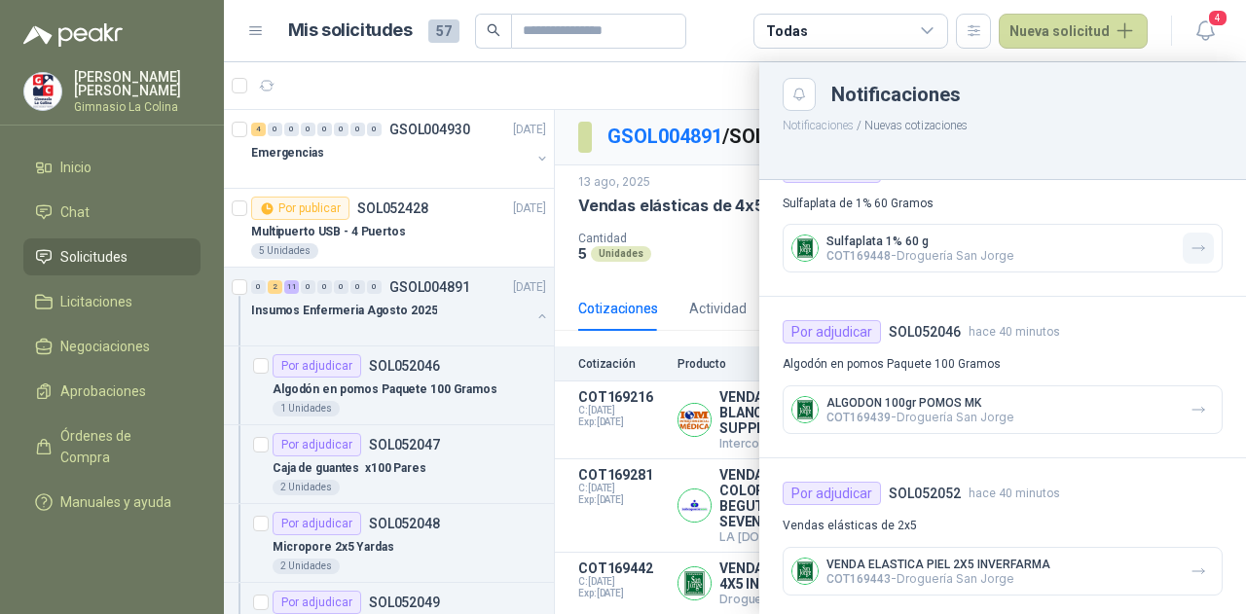
click at [1190, 251] on icon "button" at bounding box center [1198, 248] width 17 height 17
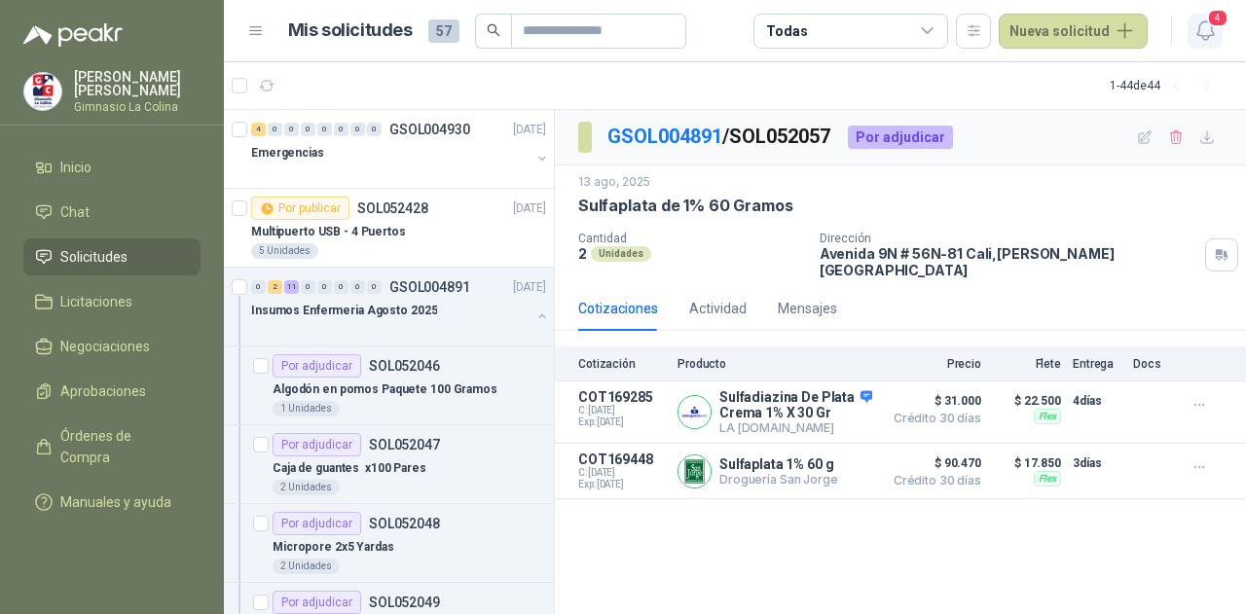
click at [1213, 19] on span "4" at bounding box center [1217, 18] width 21 height 18
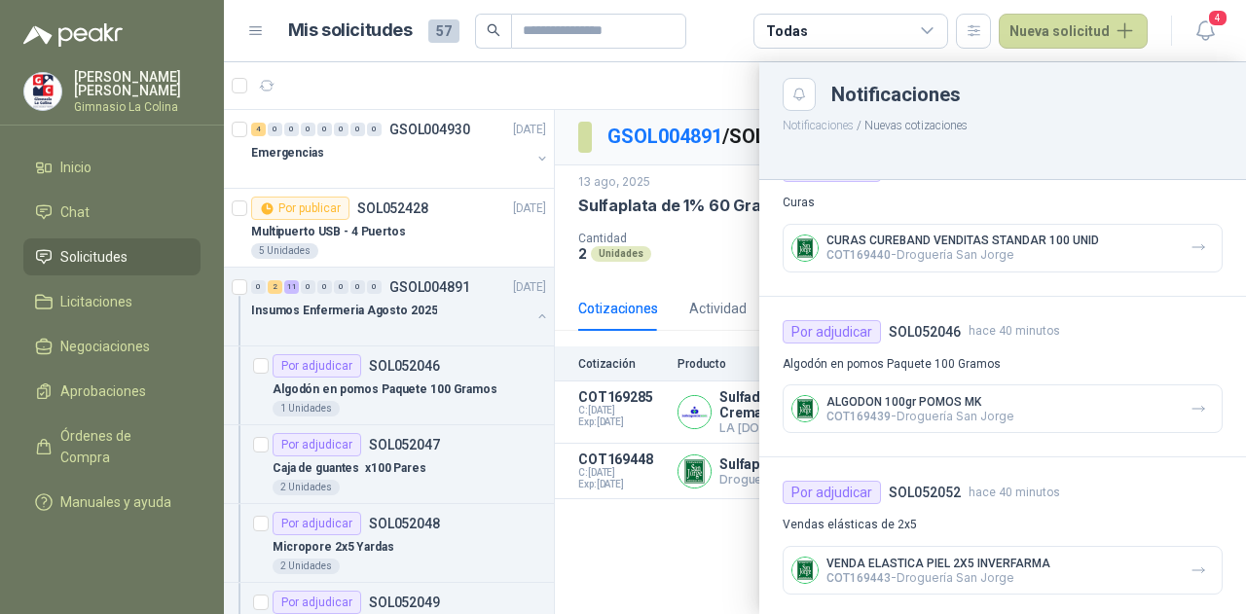
drag, startPoint x: 926, startPoint y: 258, endPoint x: 1044, endPoint y: 116, distance: 184.5
click at [1044, 116] on p "Notificaciones / Nuevas cotizaciones" at bounding box center [1002, 123] width 487 height 24
drag, startPoint x: 610, startPoint y: 542, endPoint x: 751, endPoint y: 456, distance: 165.1
click at [613, 536] on div at bounding box center [735, 338] width 1022 height 552
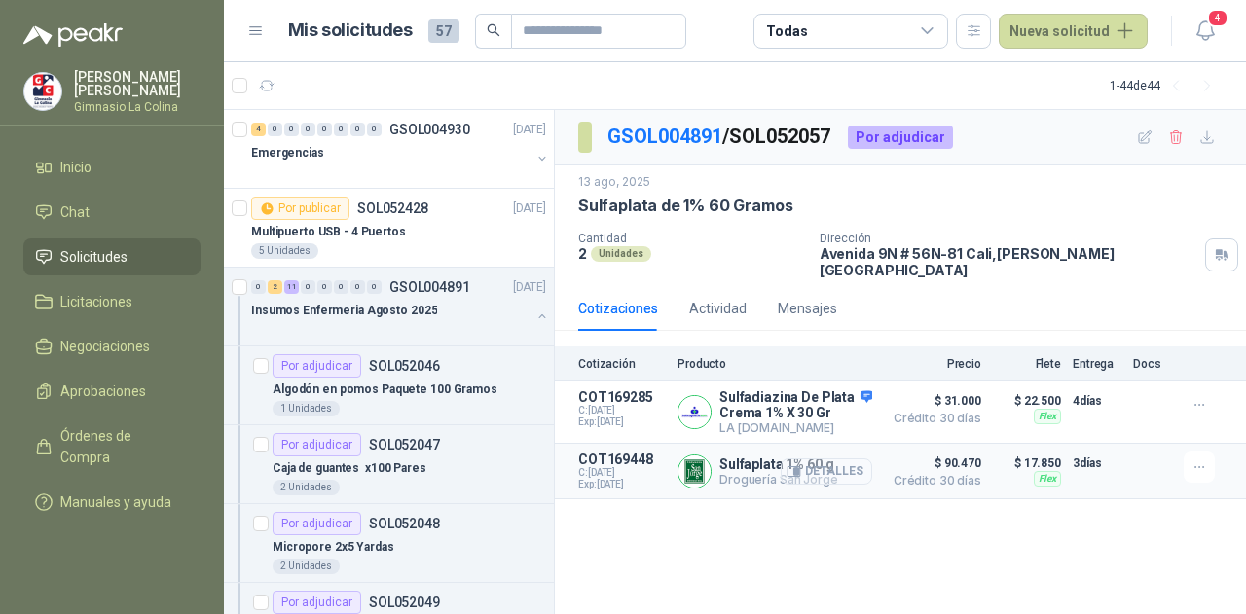
click at [827, 458] on button "Detalles" at bounding box center [825, 471] width 91 height 26
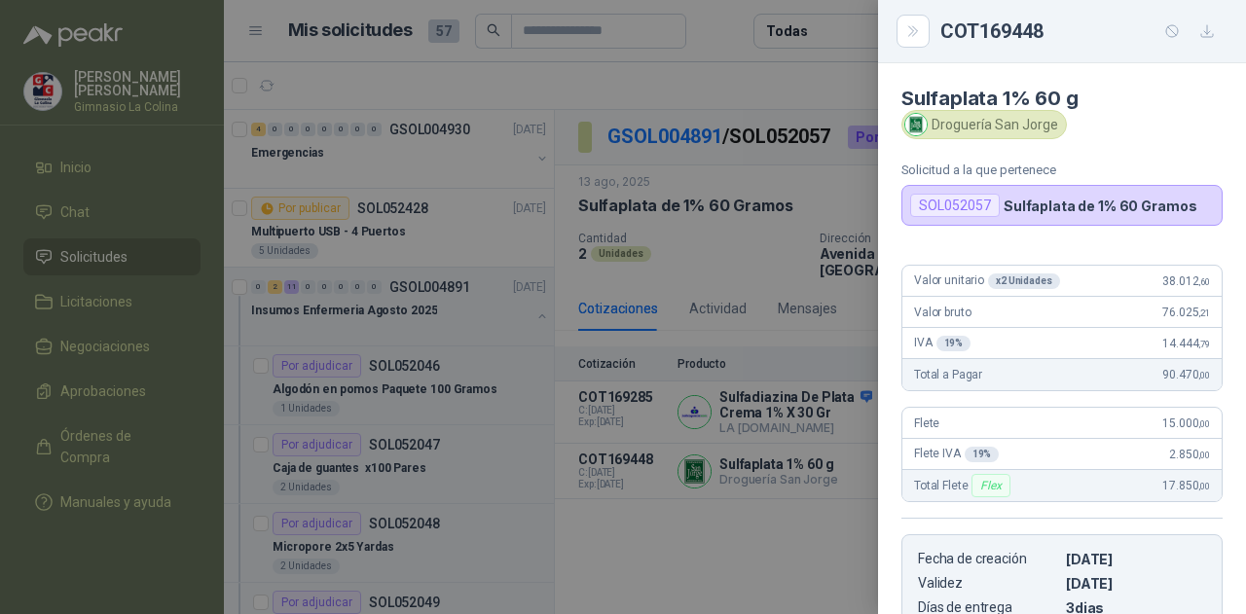
scroll to position [327, 0]
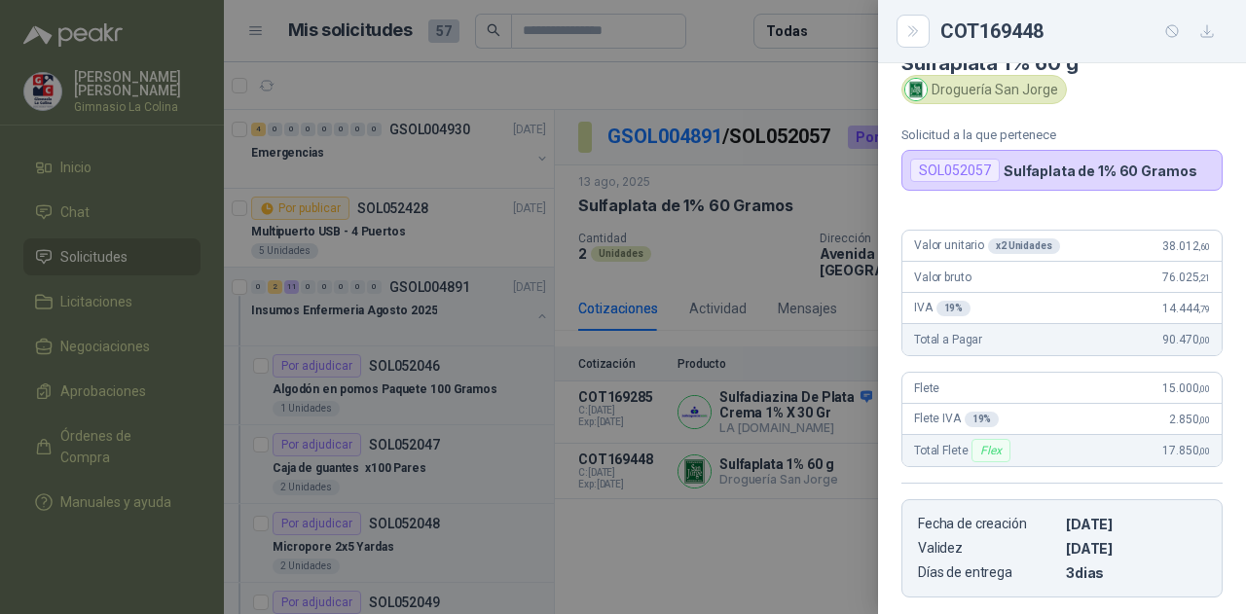
click at [770, 129] on div at bounding box center [623, 307] width 1246 height 614
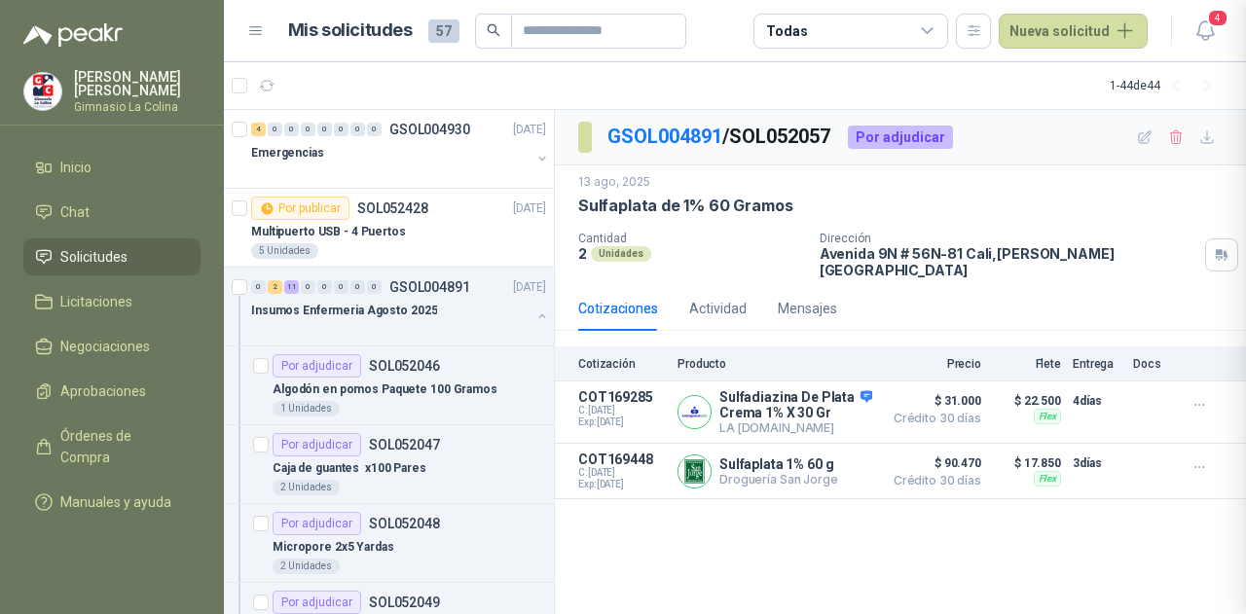
scroll to position [337, 0]
